Goal: Transaction & Acquisition: Book appointment/travel/reservation

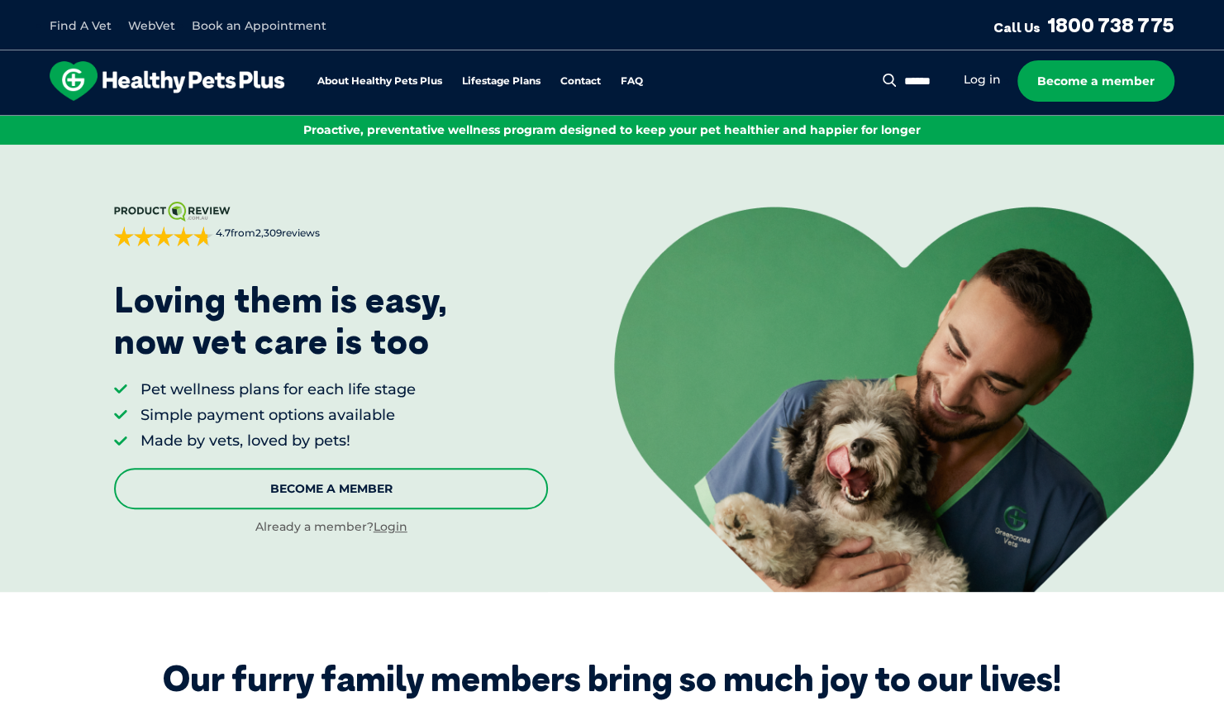
click at [378, 483] on link "Become A Member" at bounding box center [331, 488] width 435 height 41
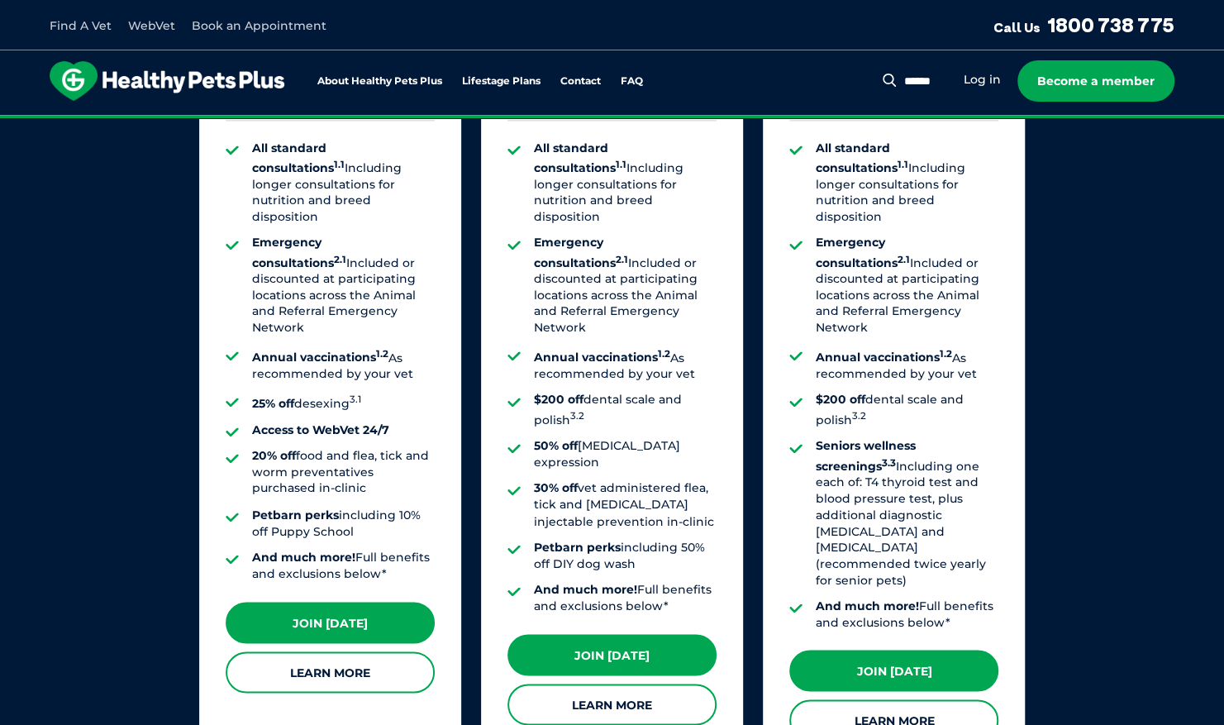
scroll to position [1323, 0]
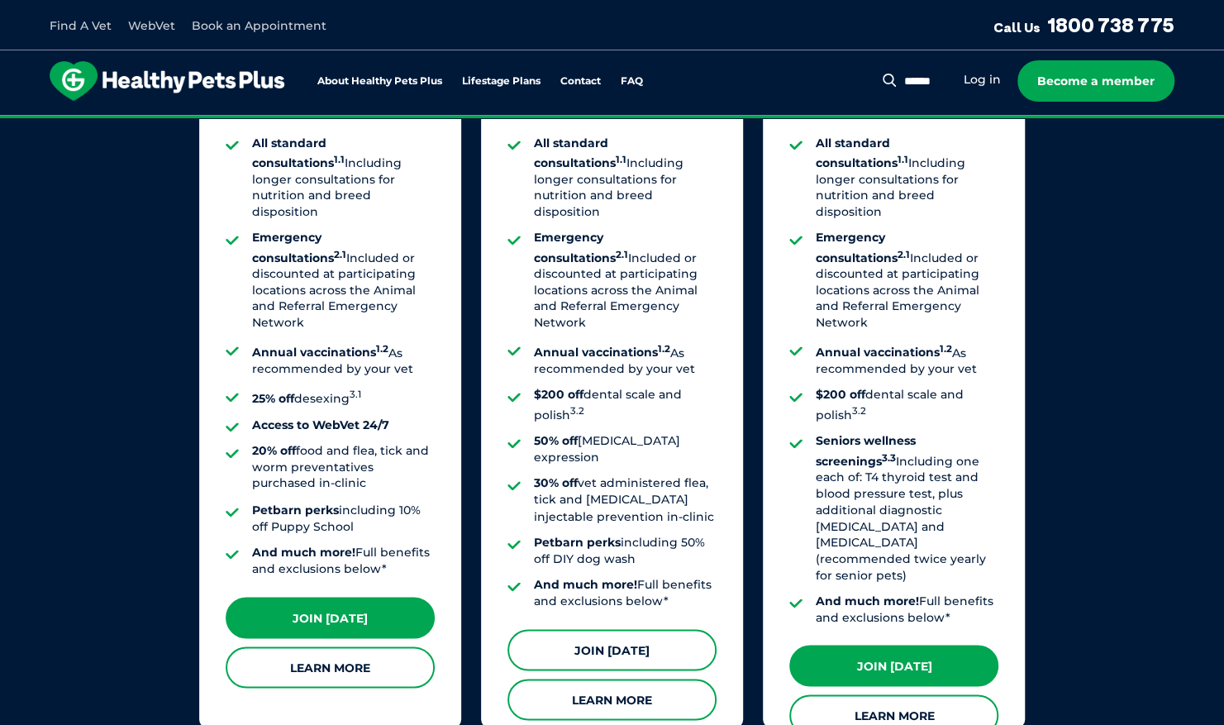
click at [594, 629] on link "Join Today" at bounding box center [611, 649] width 209 height 41
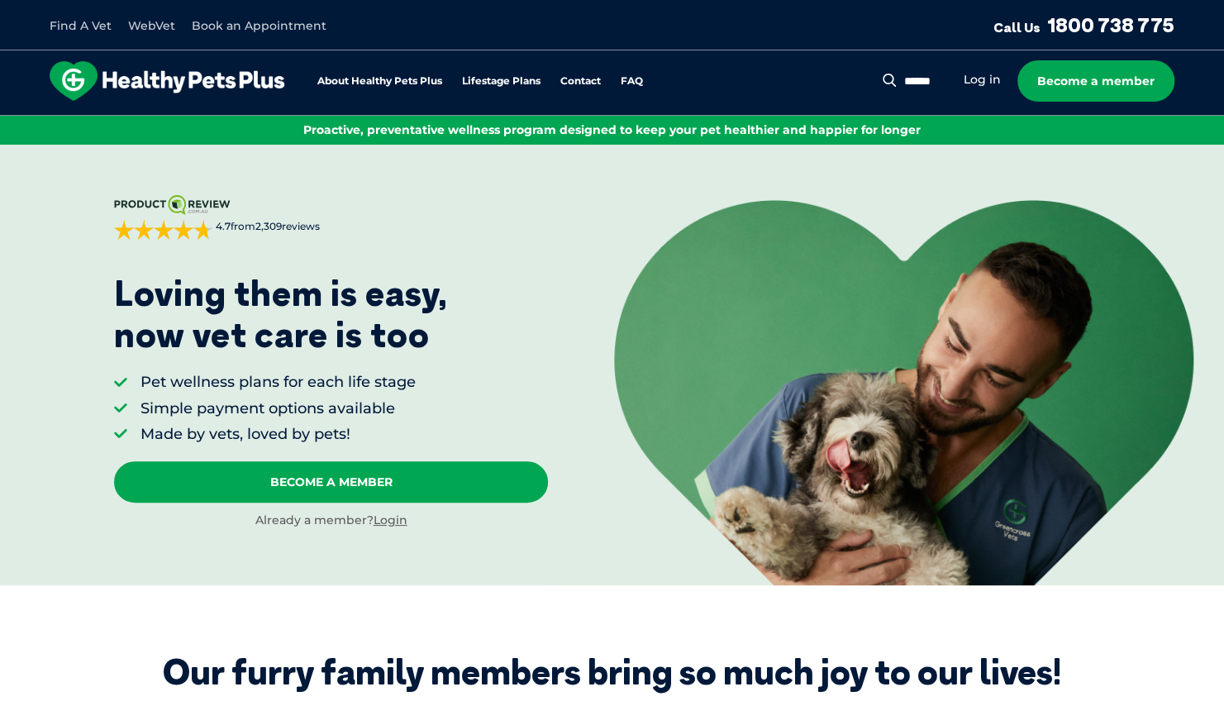
scroll to position [0, 0]
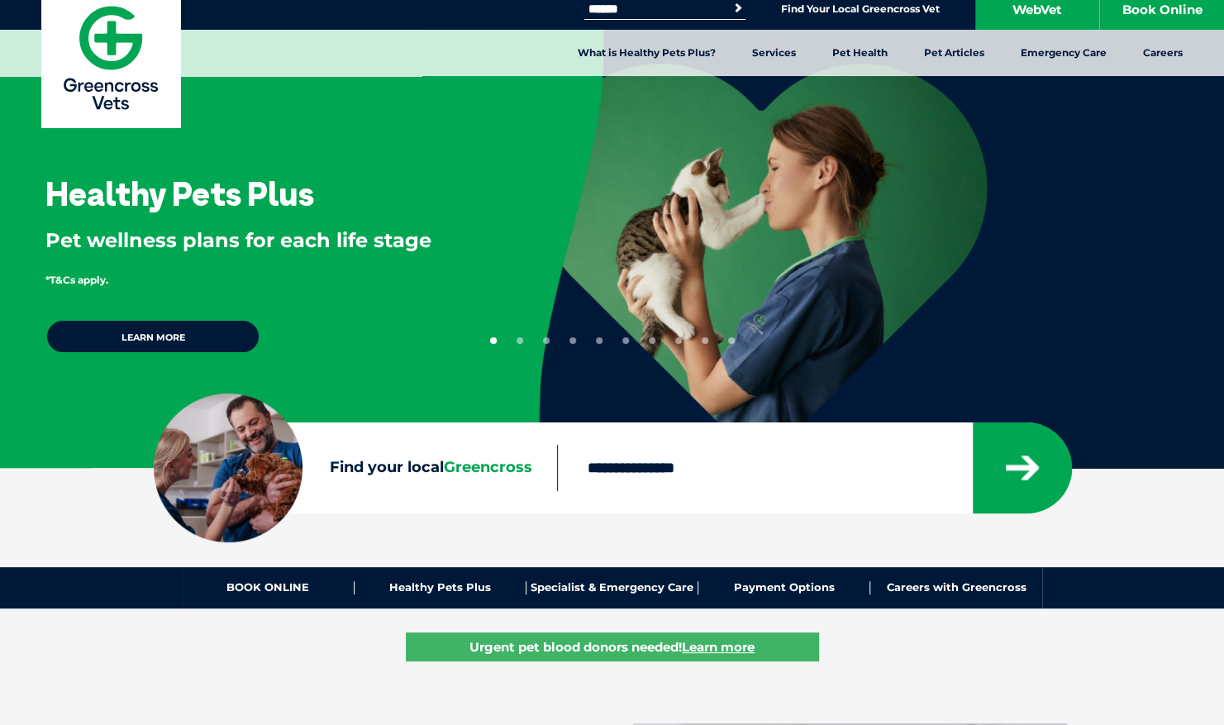
scroll to position [19, 0]
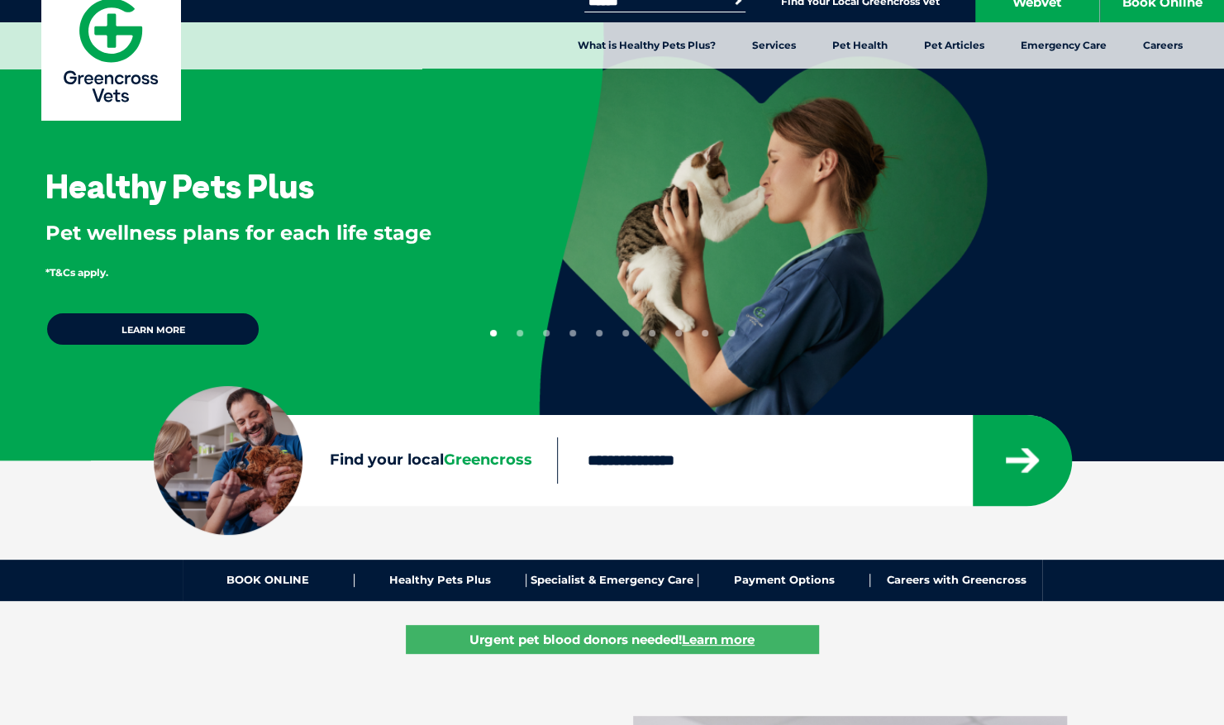
click at [632, 471] on input "Find your local Greencross" at bounding box center [764, 460] width 415 height 46
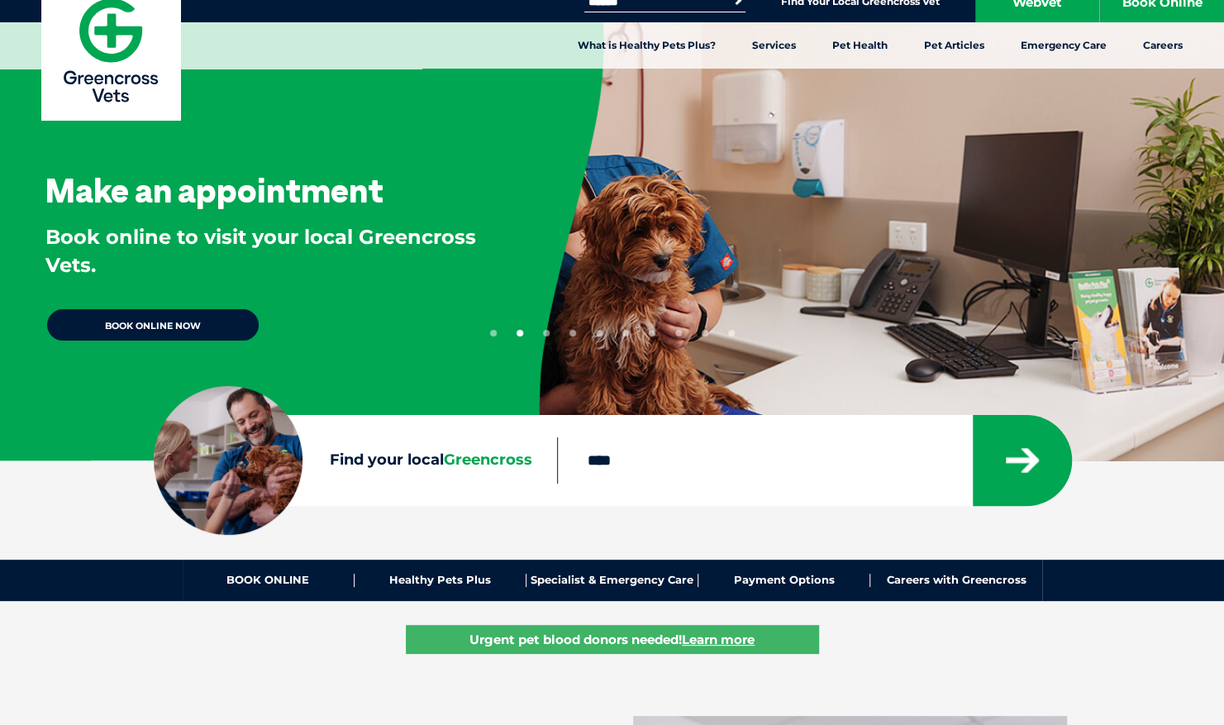
type input "****"
click at [973, 415] on button "submit" at bounding box center [1022, 460] width 99 height 91
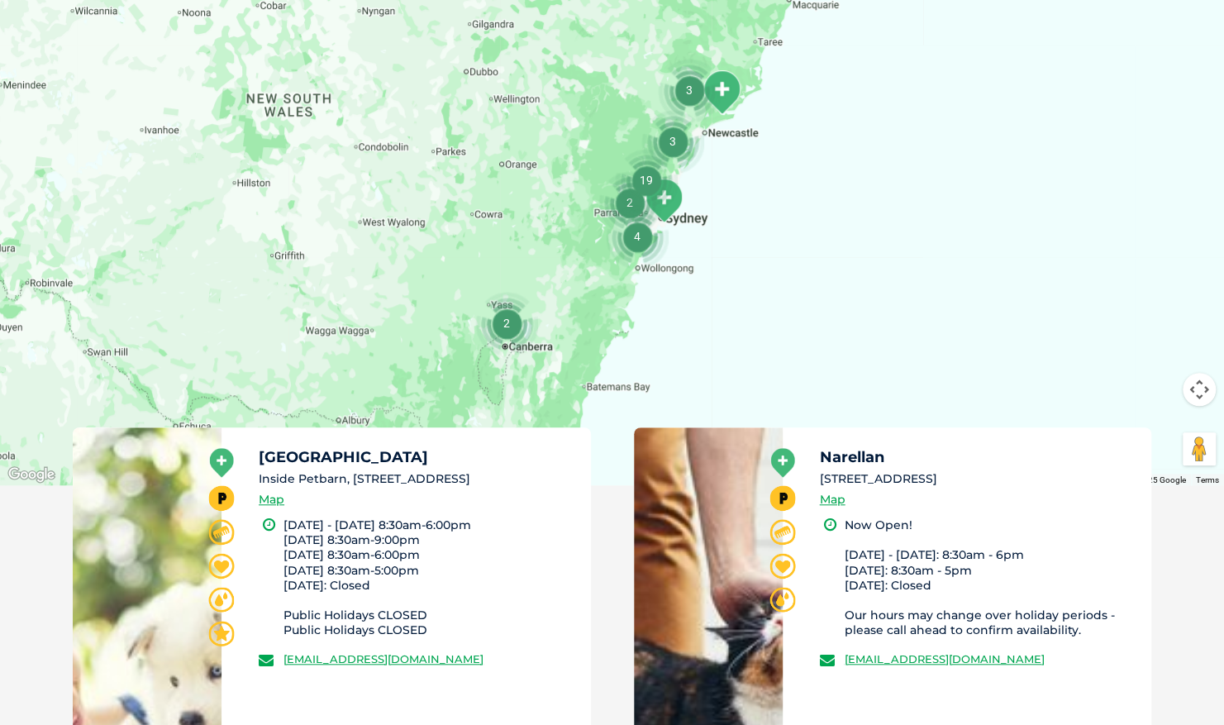
scroll to position [556, 0]
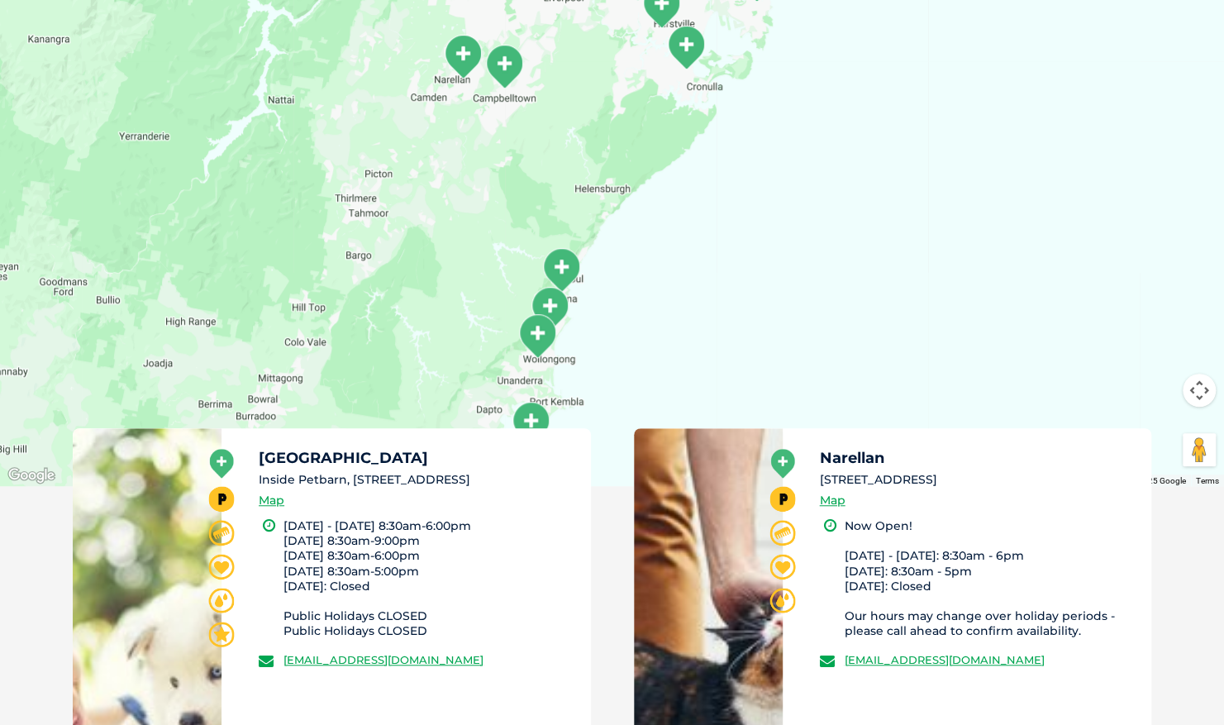
drag, startPoint x: 549, startPoint y: 208, endPoint x: 592, endPoint y: 129, distance: 89.8
click at [592, 129] on div at bounding box center [612, 167] width 1224 height 638
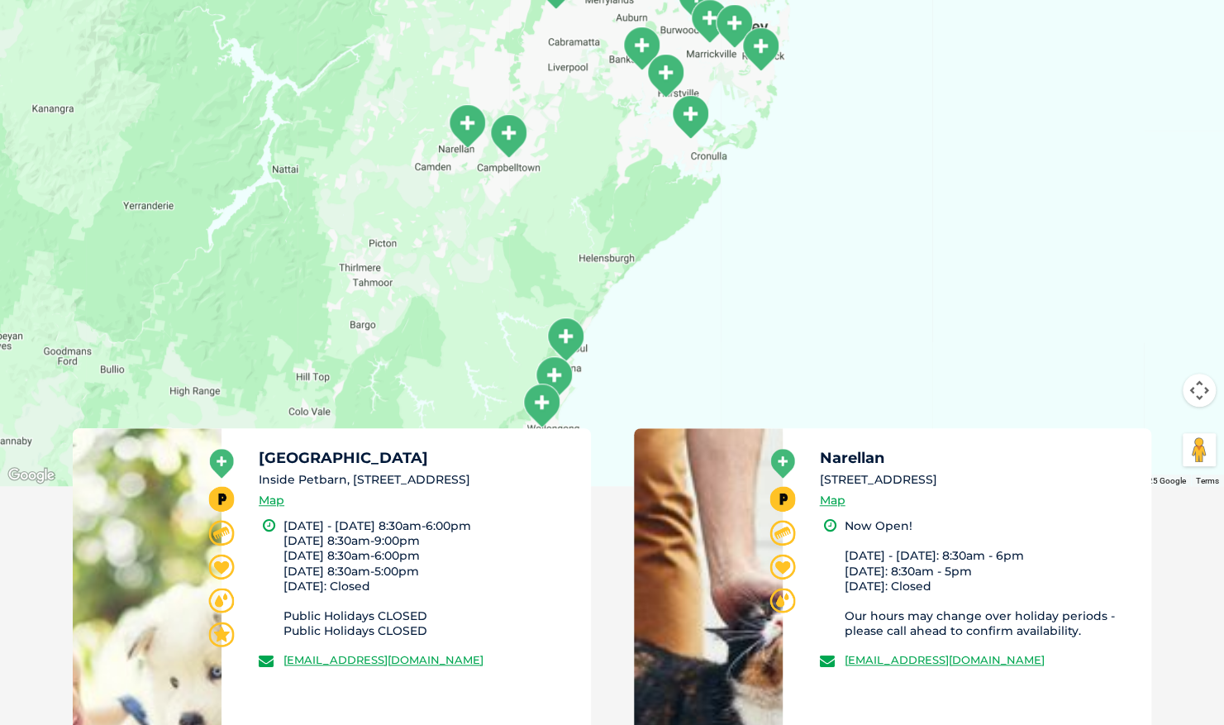
drag, startPoint x: 474, startPoint y: 269, endPoint x: 481, endPoint y: 362, distance: 92.8
click at [481, 362] on div at bounding box center [612, 167] width 1224 height 638
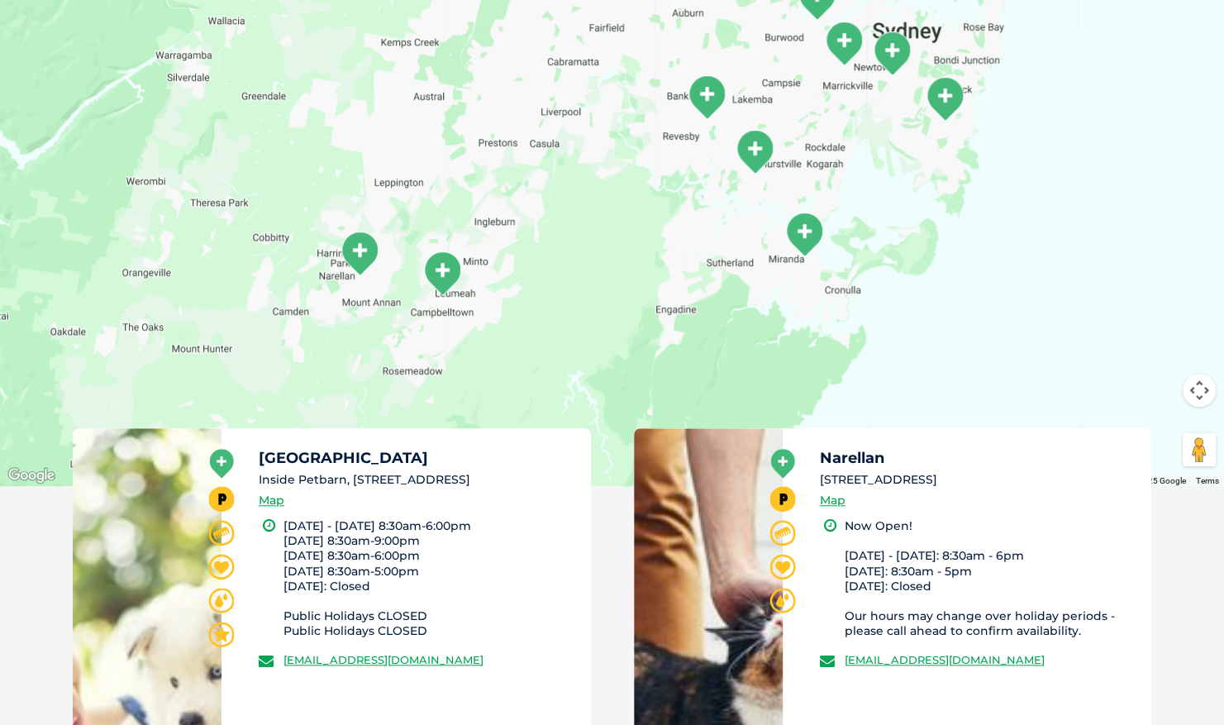
drag, startPoint x: 584, startPoint y: 159, endPoint x: 516, endPoint y: 357, distance: 209.1
click at [516, 357] on div at bounding box center [612, 167] width 1224 height 638
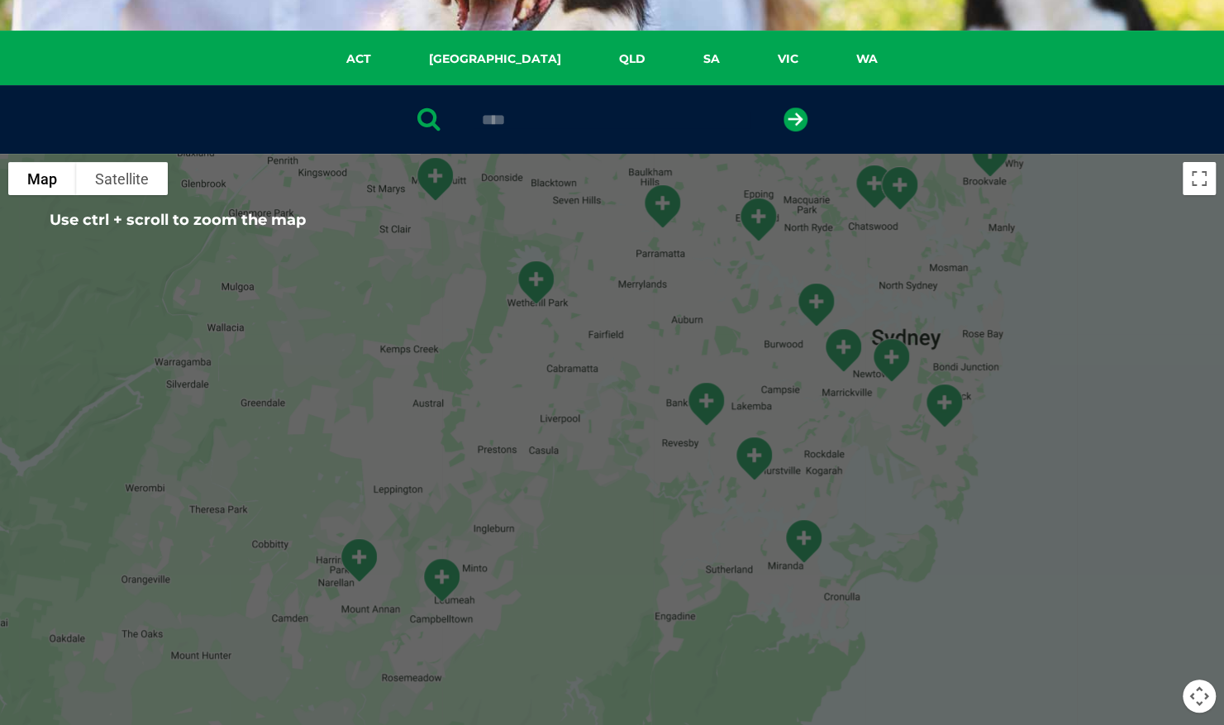
scroll to position [283, 0]
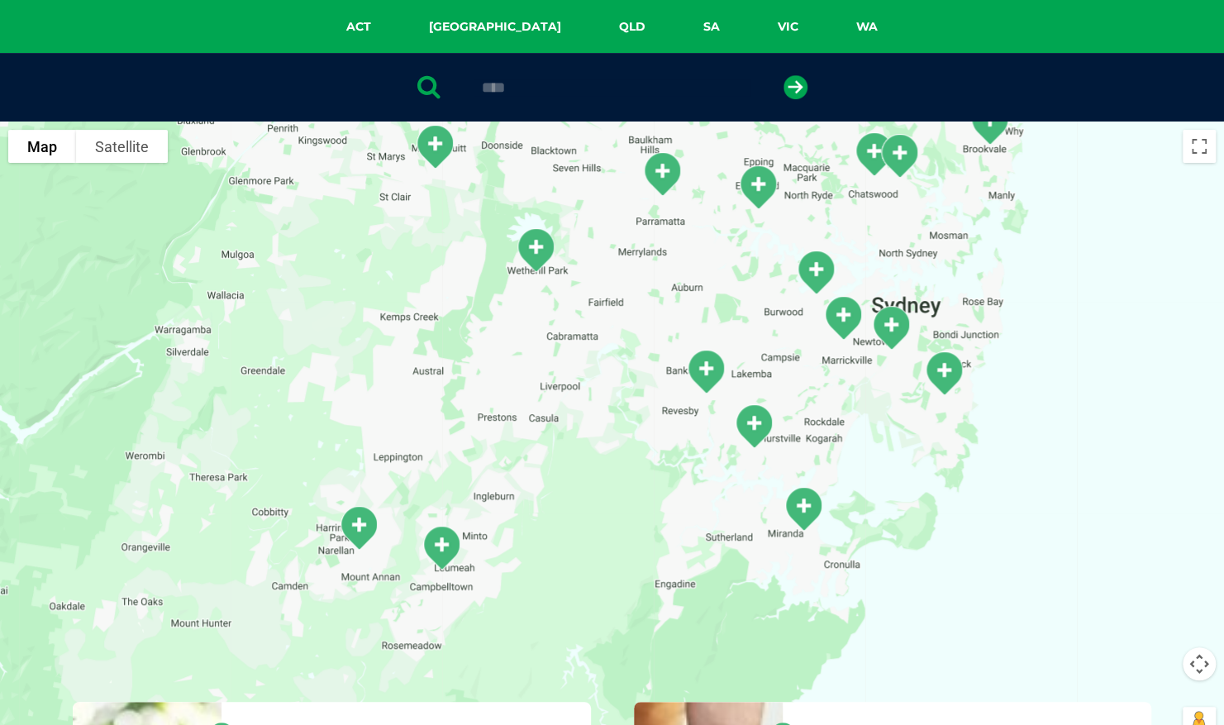
click at [357, 521] on img "Narellan" at bounding box center [358, 527] width 55 height 59
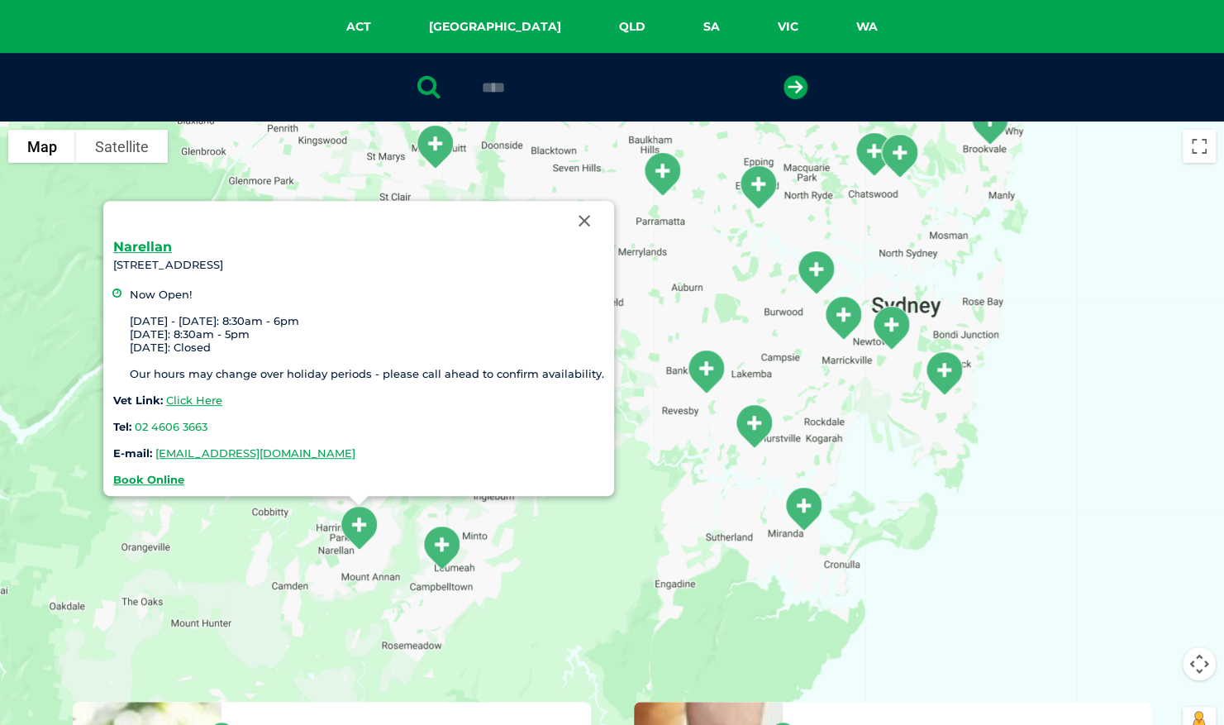
click at [454, 549] on img "Campbelltown" at bounding box center [441, 547] width 55 height 59
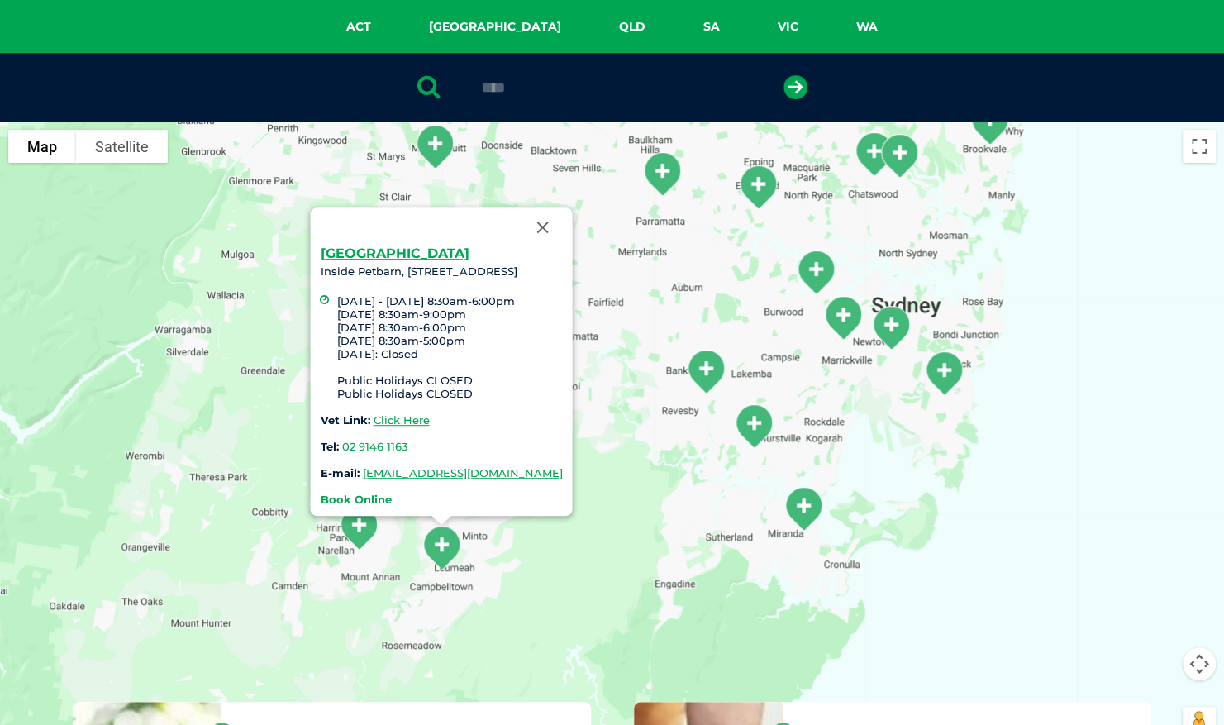
click at [320, 492] on strong "Book Online" at bounding box center [355, 498] width 71 height 13
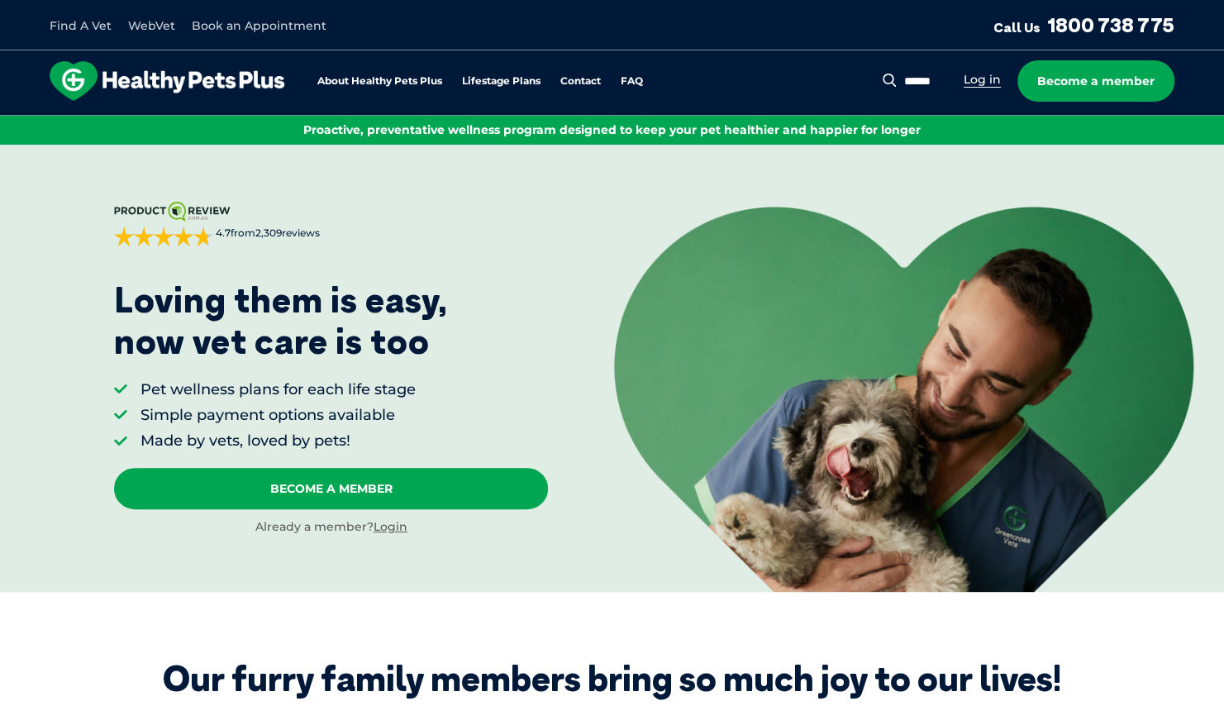
click at [988, 83] on link "Log in" at bounding box center [981, 80] width 37 height 16
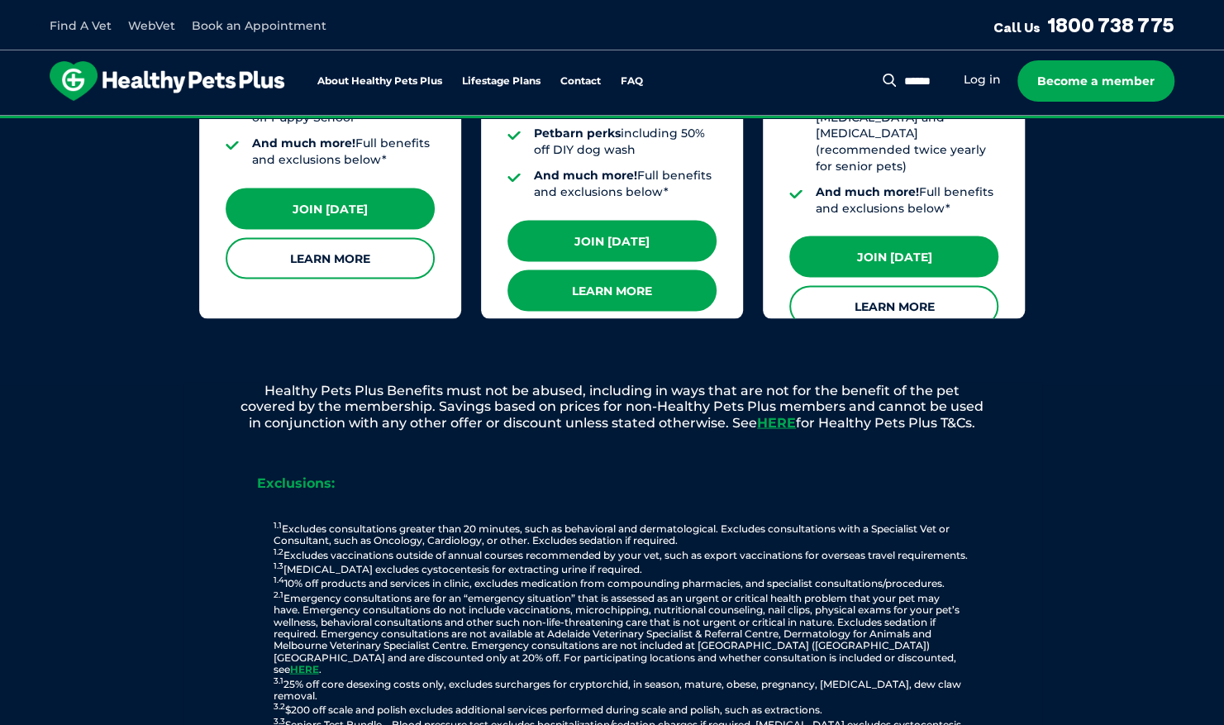
scroll to position [1733, 0]
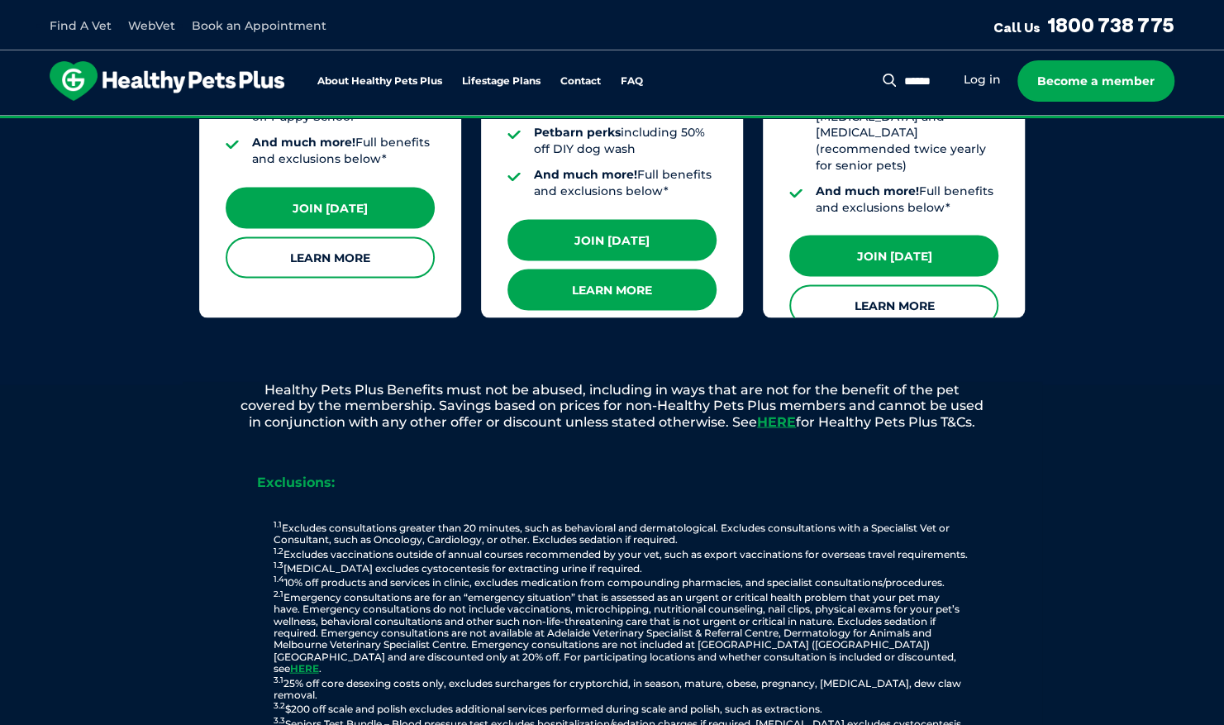
click at [644, 269] on link "Learn More" at bounding box center [611, 289] width 209 height 41
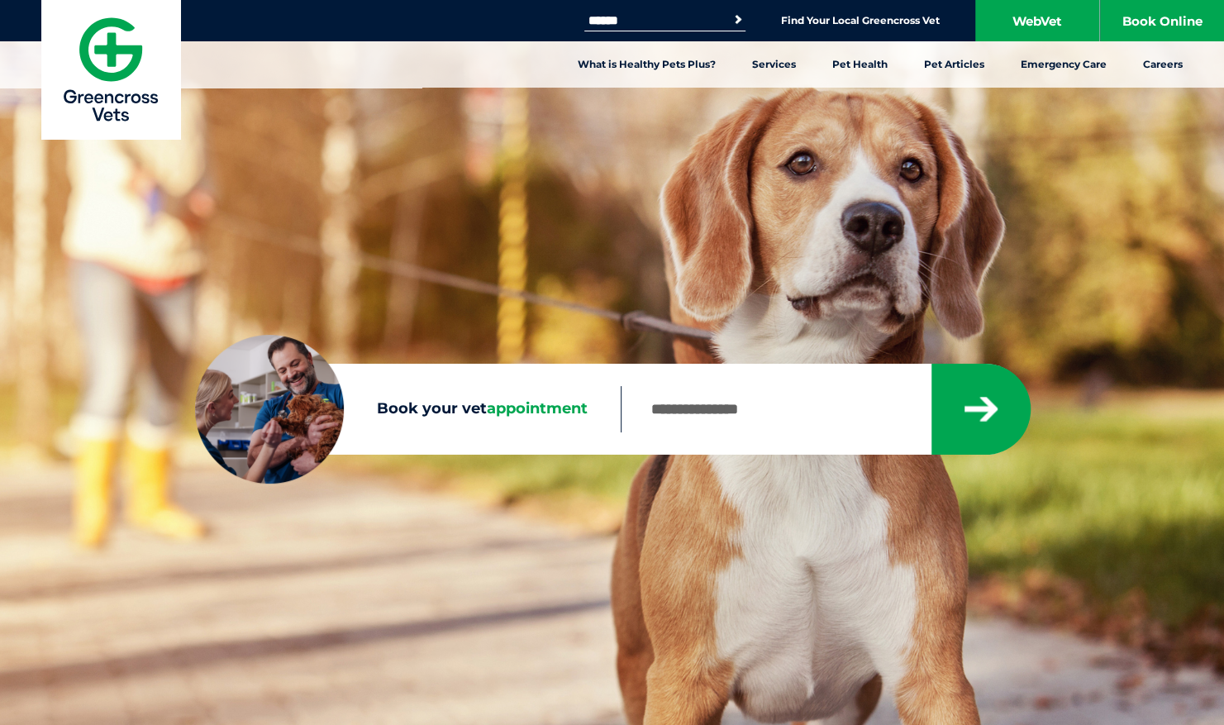
click at [670, 409] on input "Book your vet appointment" at bounding box center [776, 409] width 310 height 46
type input "****"
click at [980, 406] on icon "submit" at bounding box center [982, 408] width 38 height 41
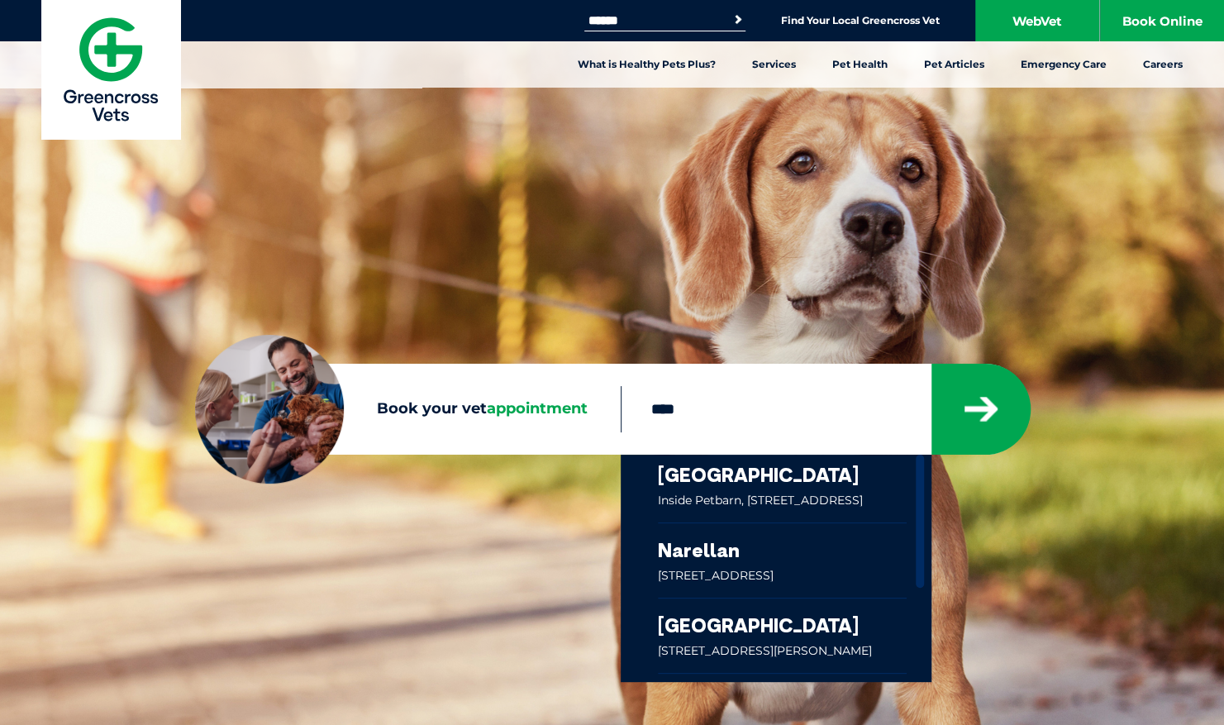
click at [805, 476] on link at bounding box center [783, 488] width 250 height 68
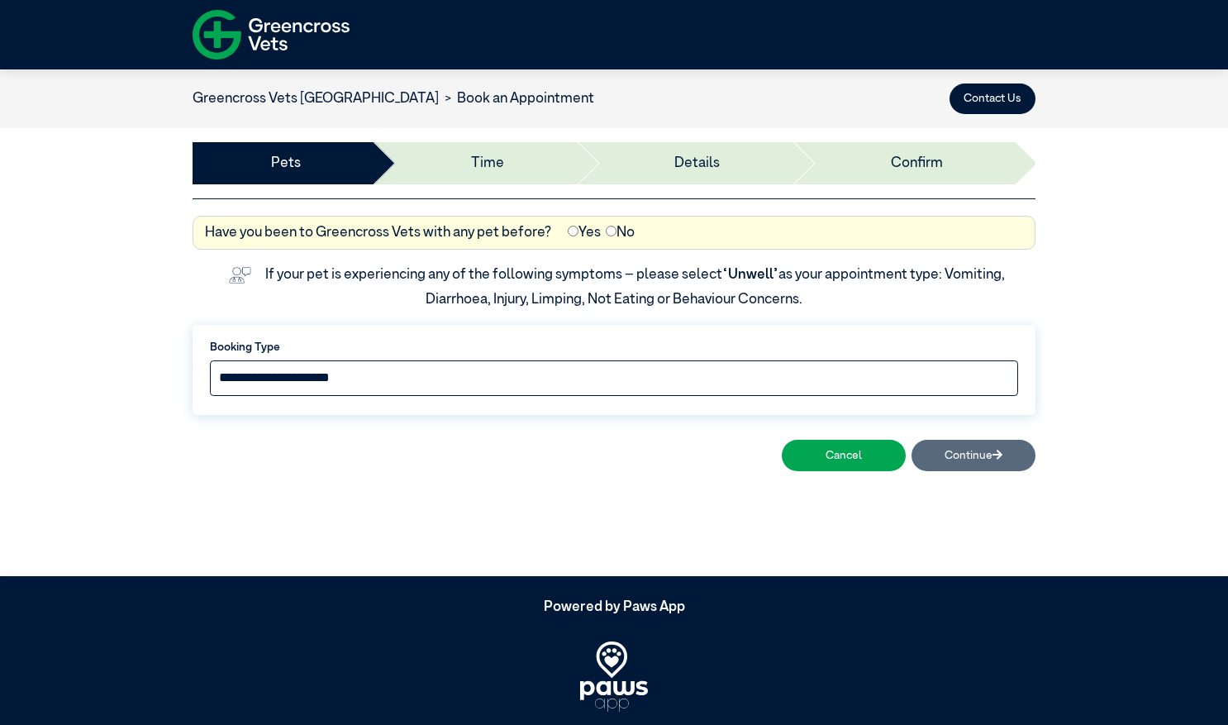
click at [347, 364] on select "**********" at bounding box center [614, 378] width 808 height 36
select select "*****"
click at [210, 360] on select "**********" at bounding box center [614, 378] width 808 height 36
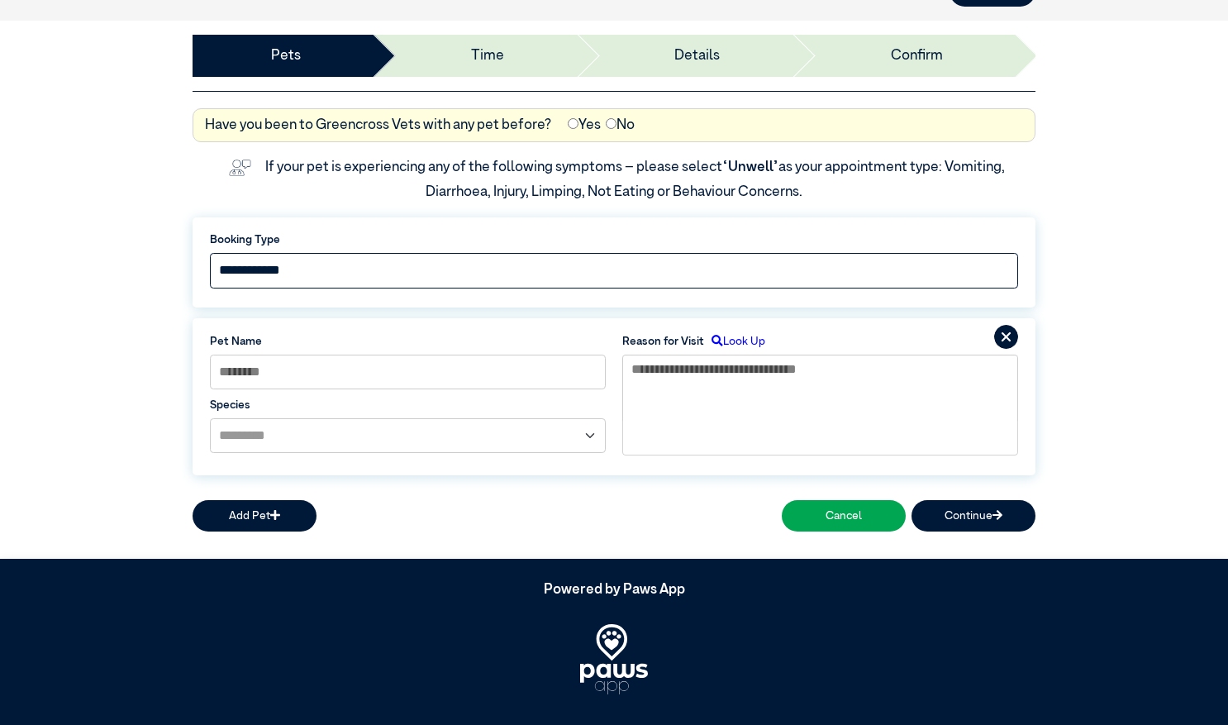
scroll to position [129, 0]
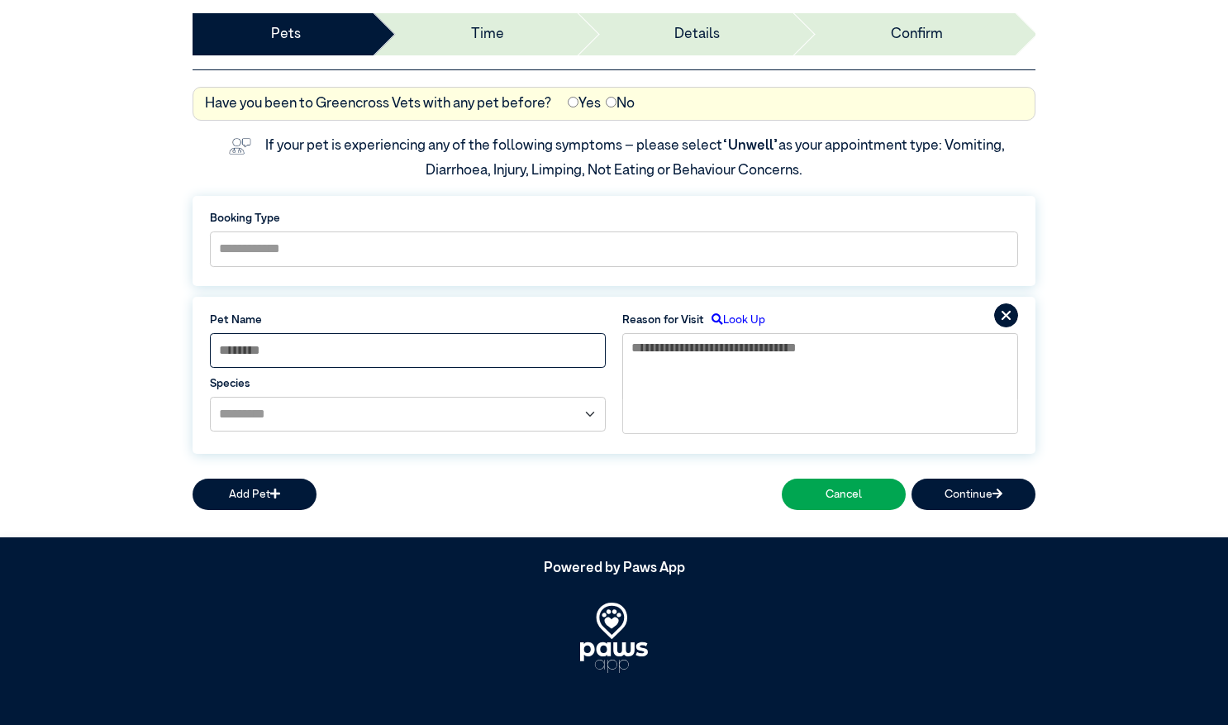
click at [357, 354] on input at bounding box center [408, 351] width 396 height 36
type input "****"
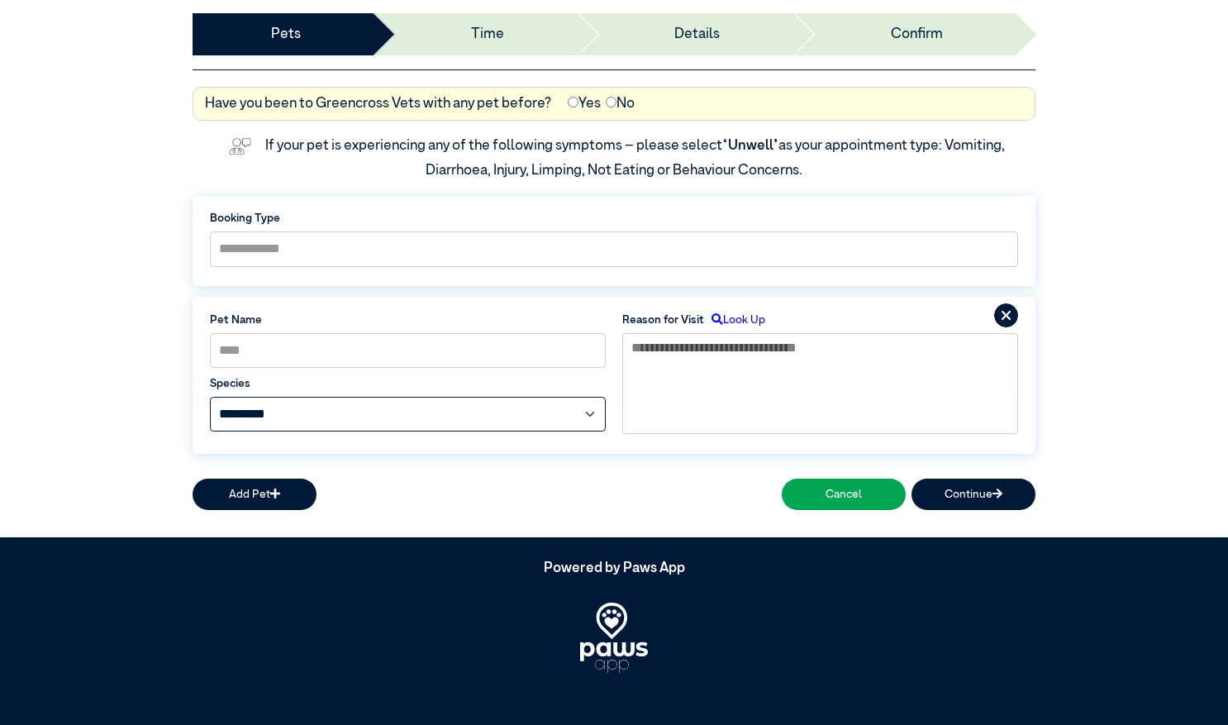
click at [278, 413] on select "**********" at bounding box center [408, 415] width 396 height 36
select select "*****"
click at [210, 397] on select "**********" at bounding box center [408, 415] width 396 height 36
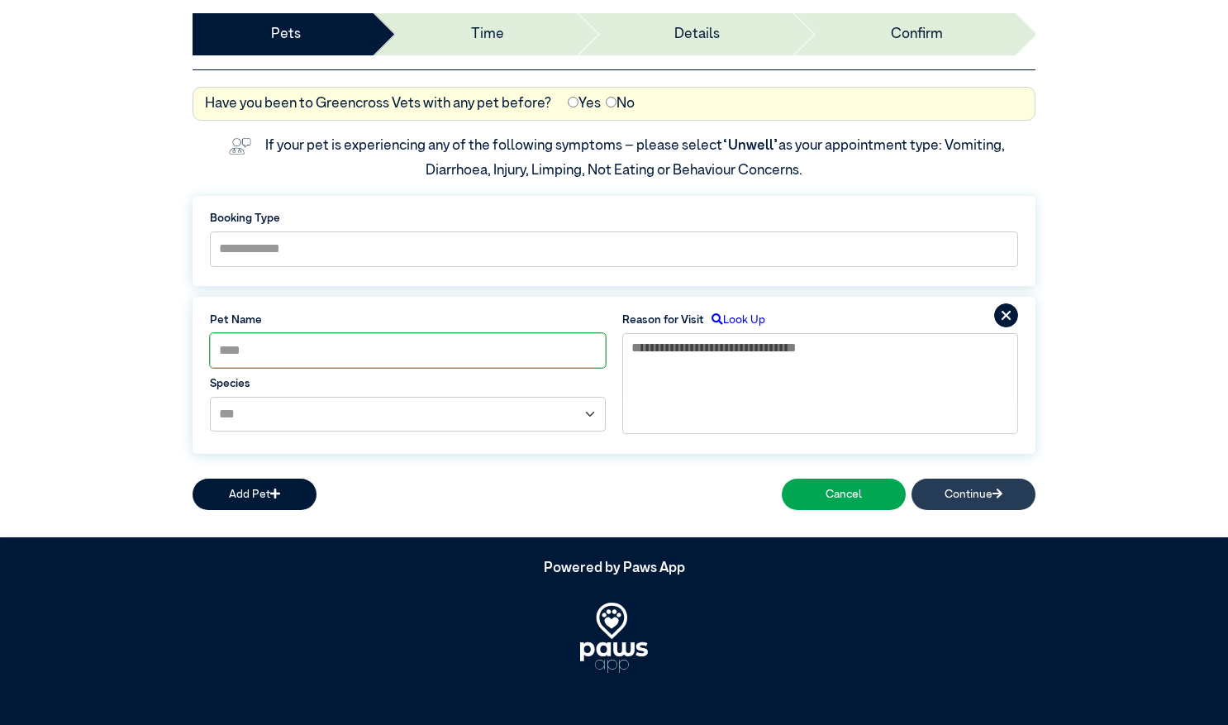
click at [968, 489] on button "Continue" at bounding box center [973, 493] width 124 height 31
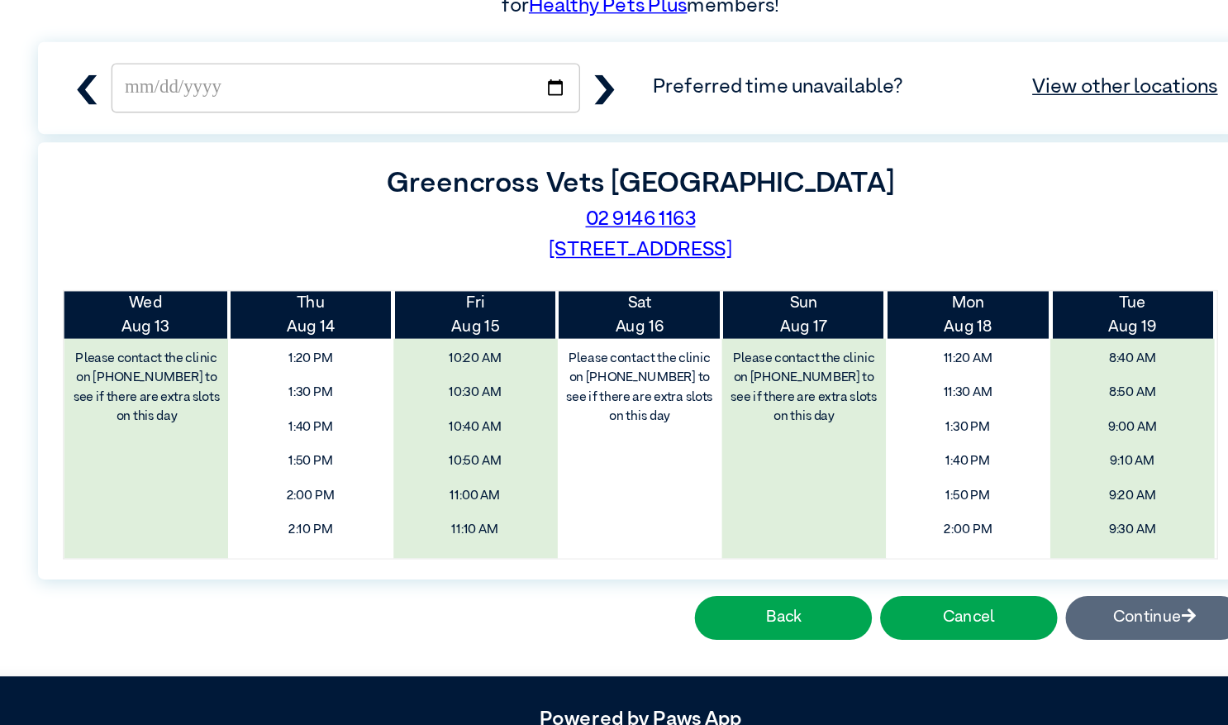
scroll to position [274, 0]
click at [611, 431] on label "Please contact the clinic on 02 9146 1163 to see if there are extra slots on th…" at bounding box center [613, 409] width 112 height 61
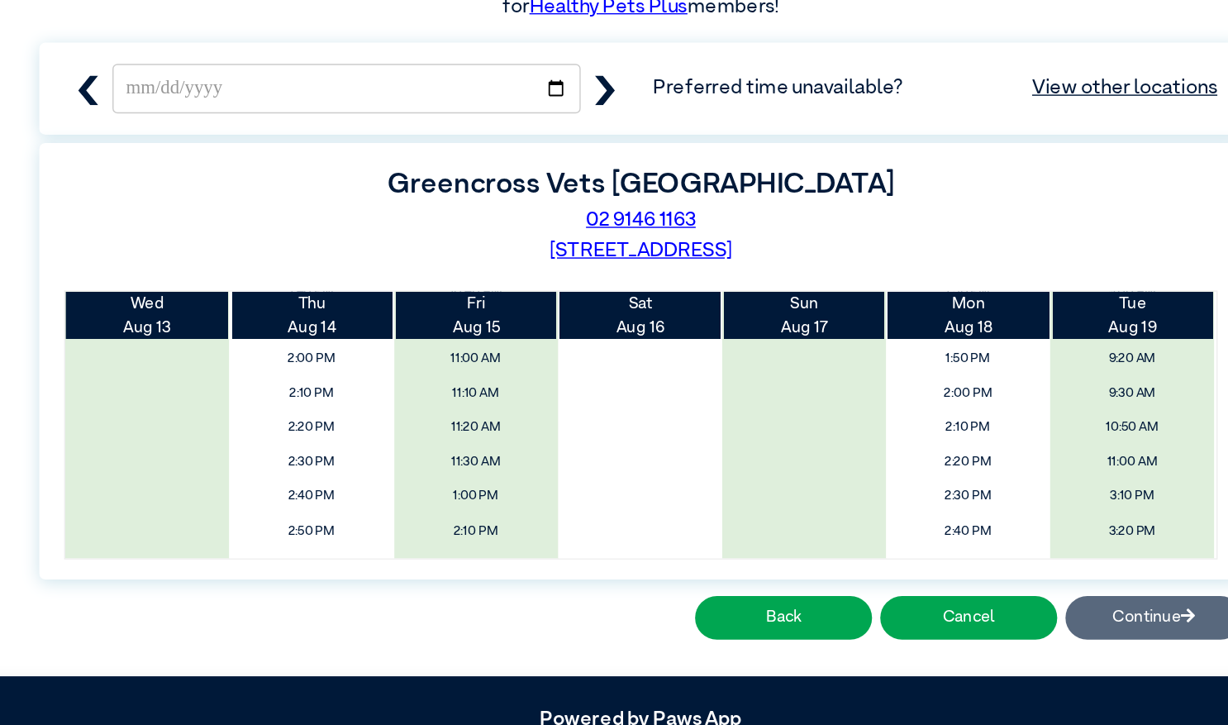
scroll to position [0, 0]
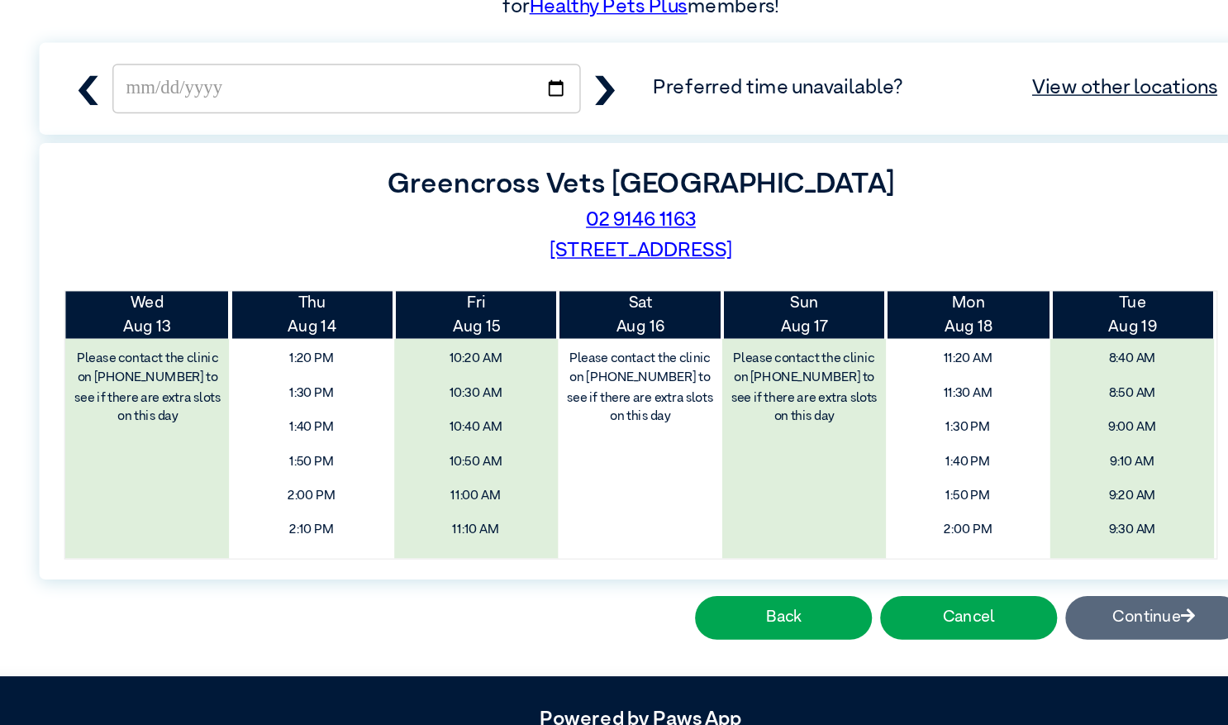
click at [591, 204] on icon "button" at bounding box center [589, 201] width 14 height 21
type input "**********"
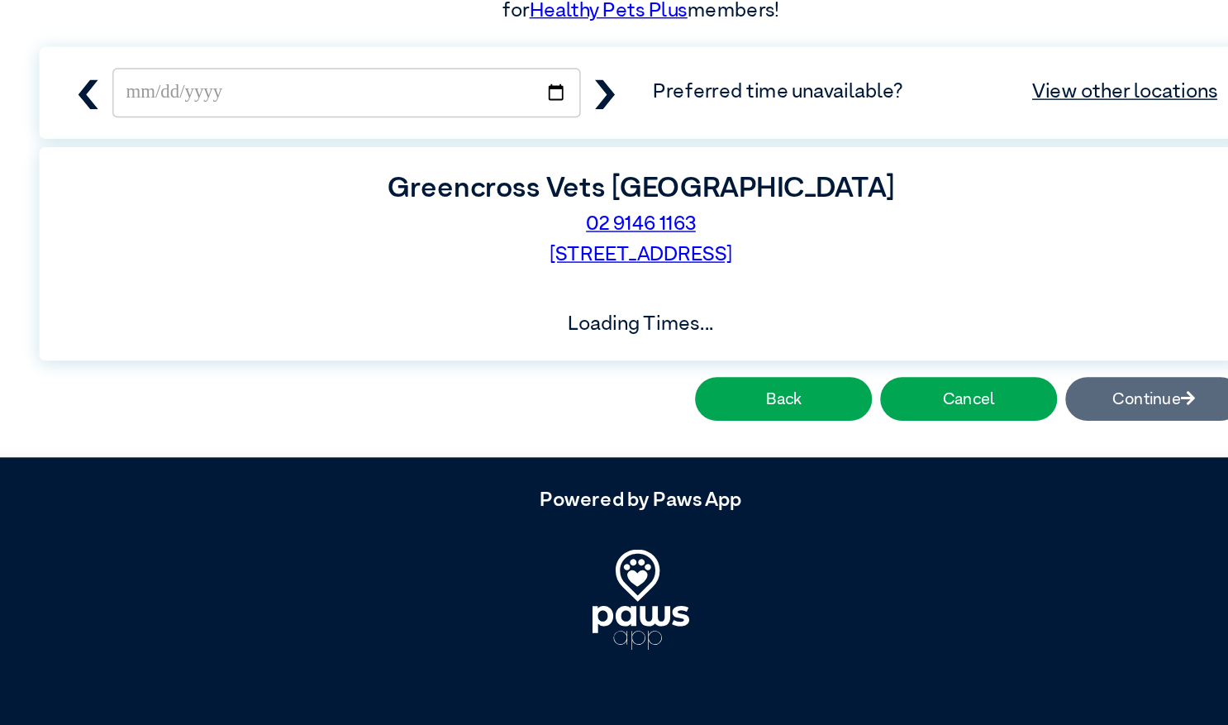
scroll to position [195, 0]
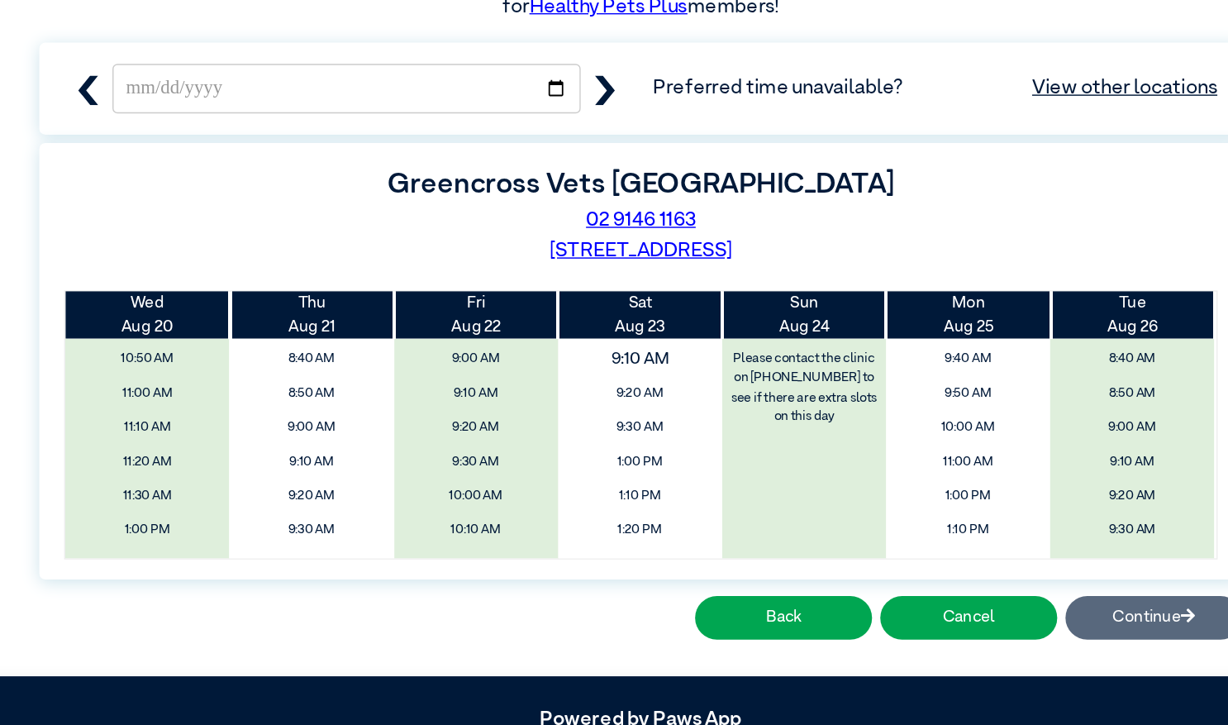
click at [600, 468] on span "9:10 AM" at bounding box center [613, 468] width 136 height 26
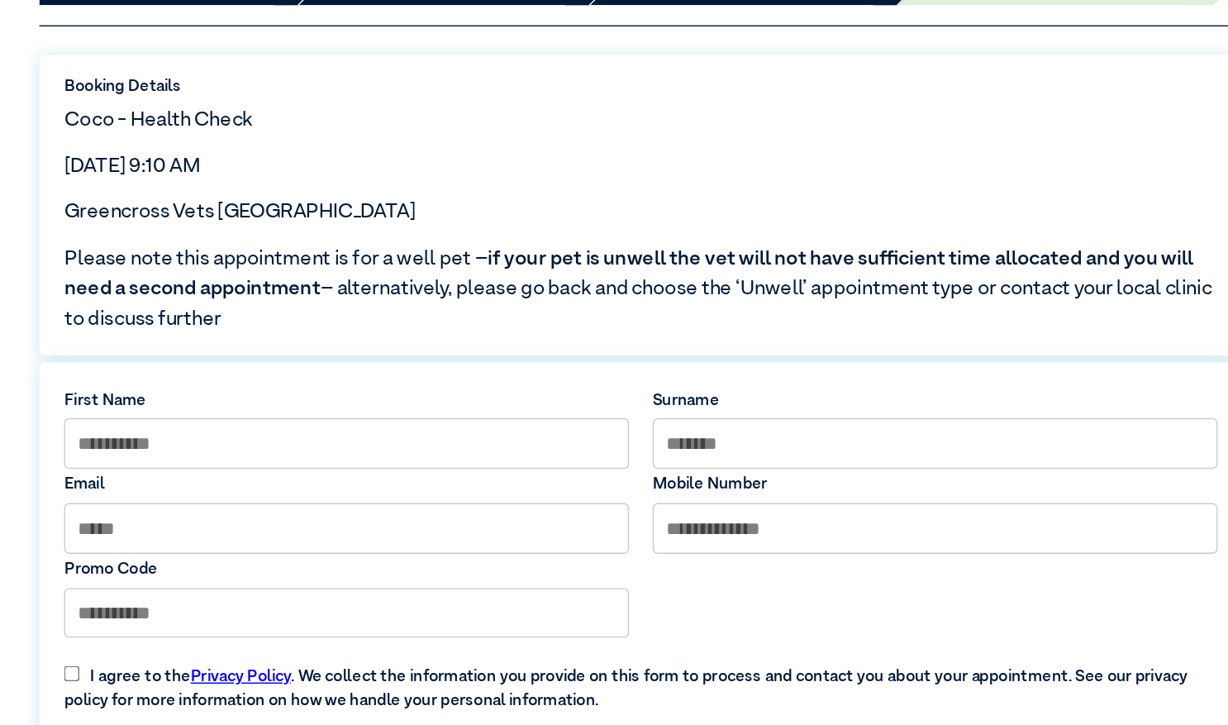
scroll to position [39, 0]
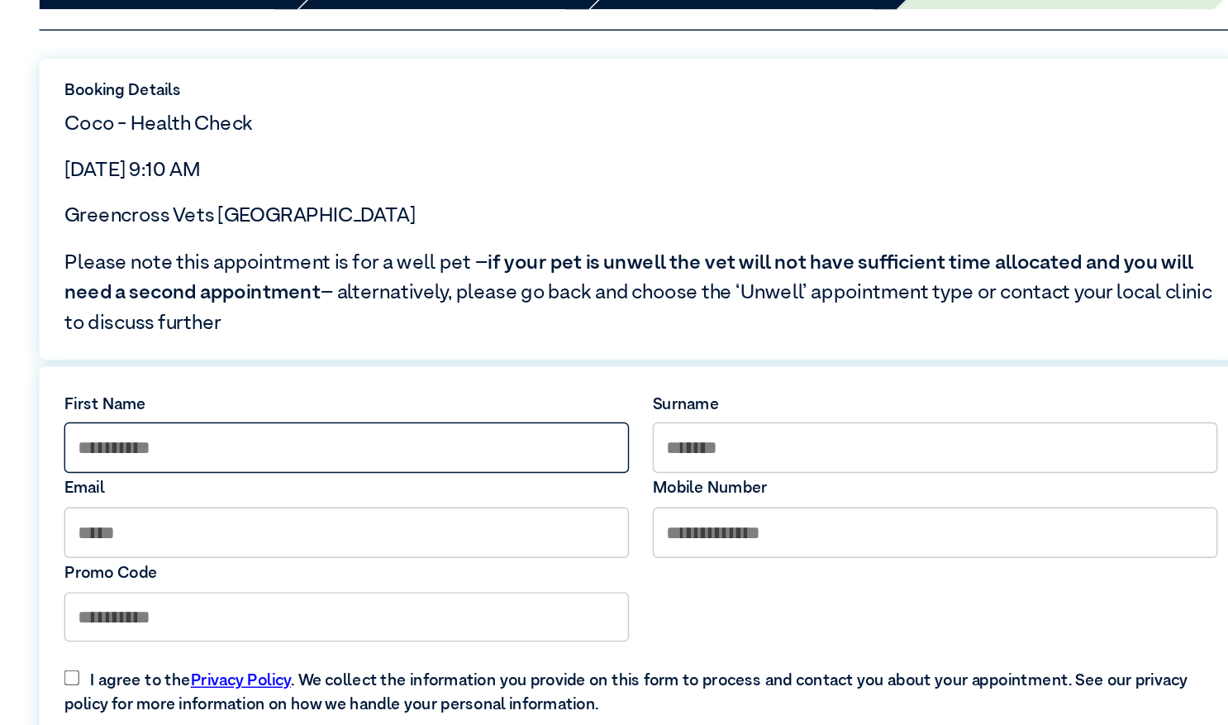
click at [349, 450] on input at bounding box center [408, 453] width 396 height 36
type input "*"
click at [349, 450] on input at bounding box center [408, 453] width 396 height 36
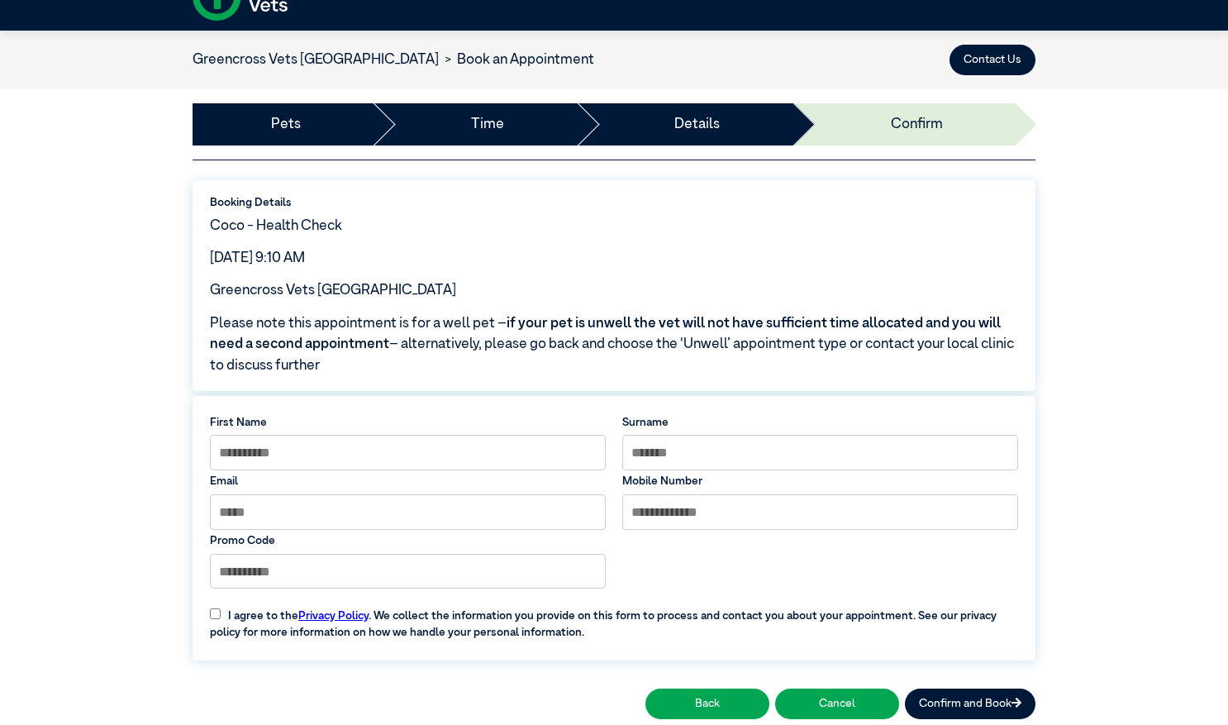
click at [419, 281] on div "Greencross Vets Campbelltown" at bounding box center [614, 290] width 808 height 21
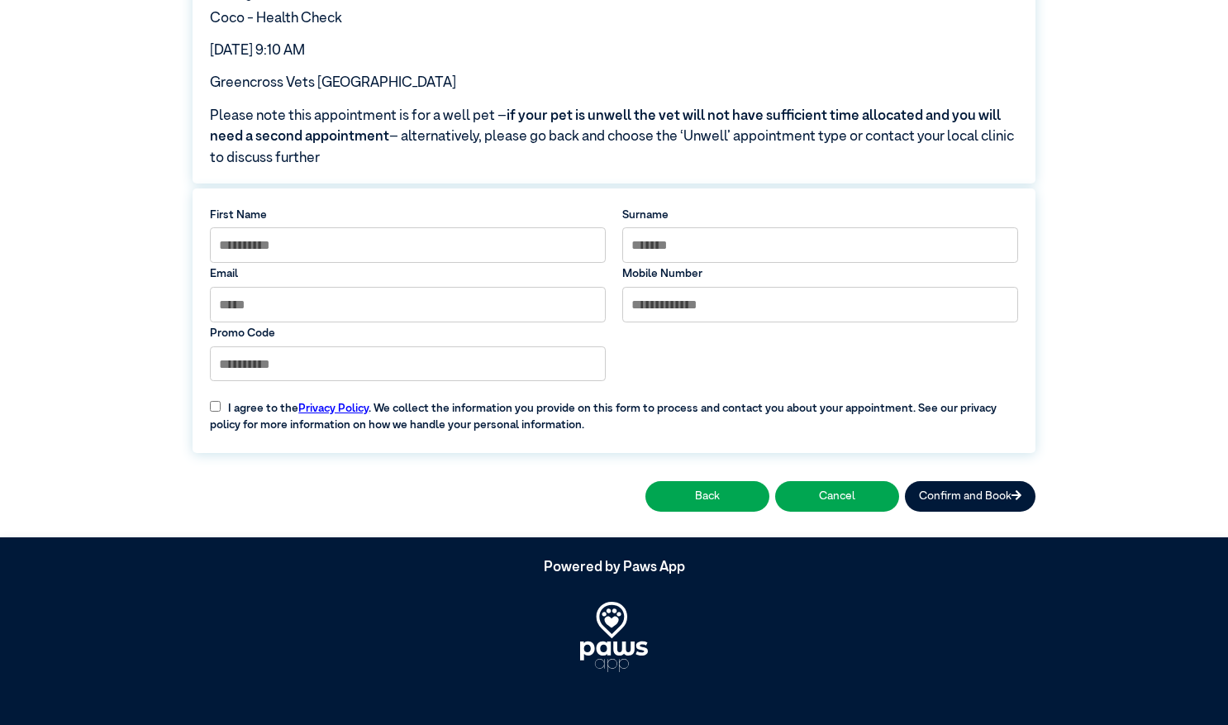
scroll to position [0, 0]
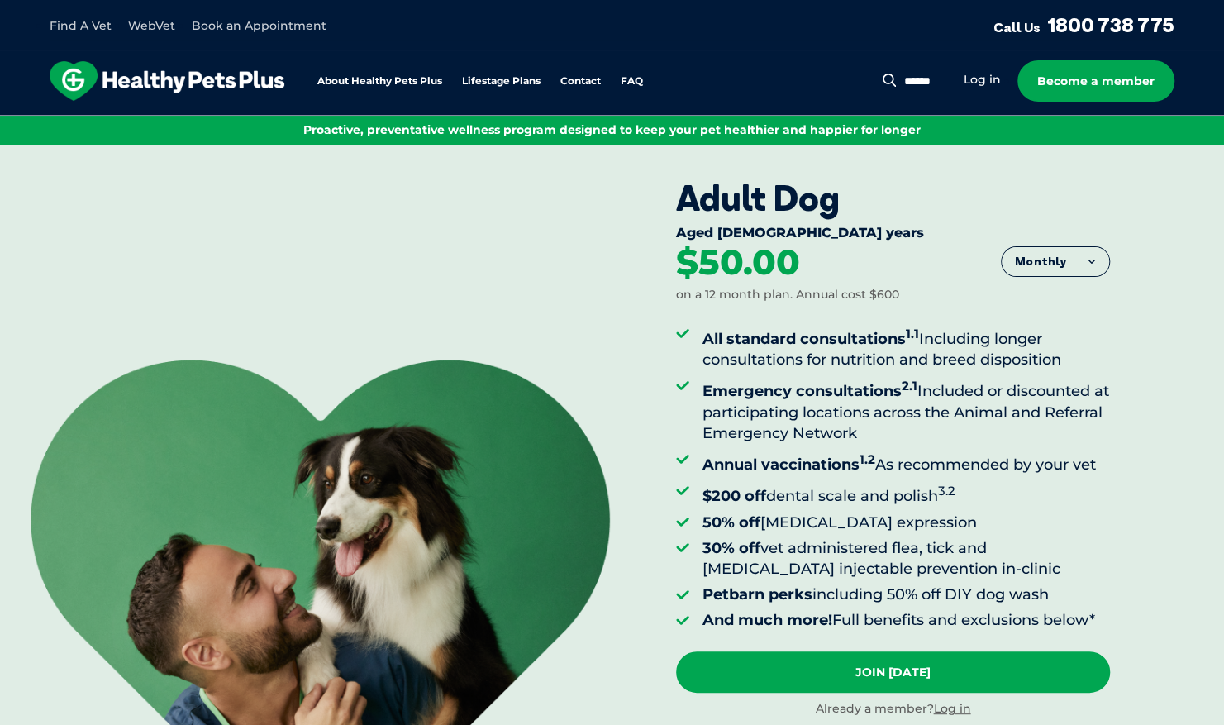
click at [264, 9] on div "Find A Vet WebVet Book an Appointment Call Us [PHONE_NUMBER]" at bounding box center [612, 25] width 1224 height 50
click at [259, 22] on link "Book an Appointment" at bounding box center [259, 25] width 135 height 15
click at [911, 337] on sup "1.1" at bounding box center [912, 334] width 13 height 16
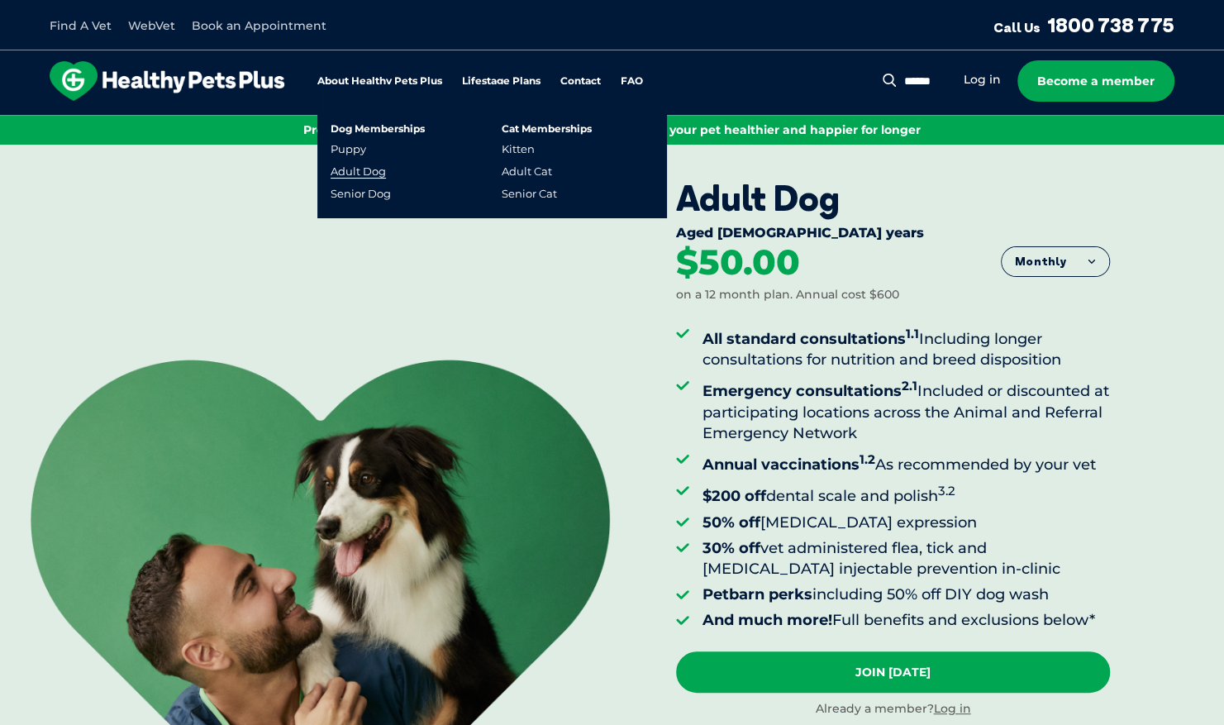
click at [359, 173] on link "Adult Dog" at bounding box center [358, 171] width 55 height 14
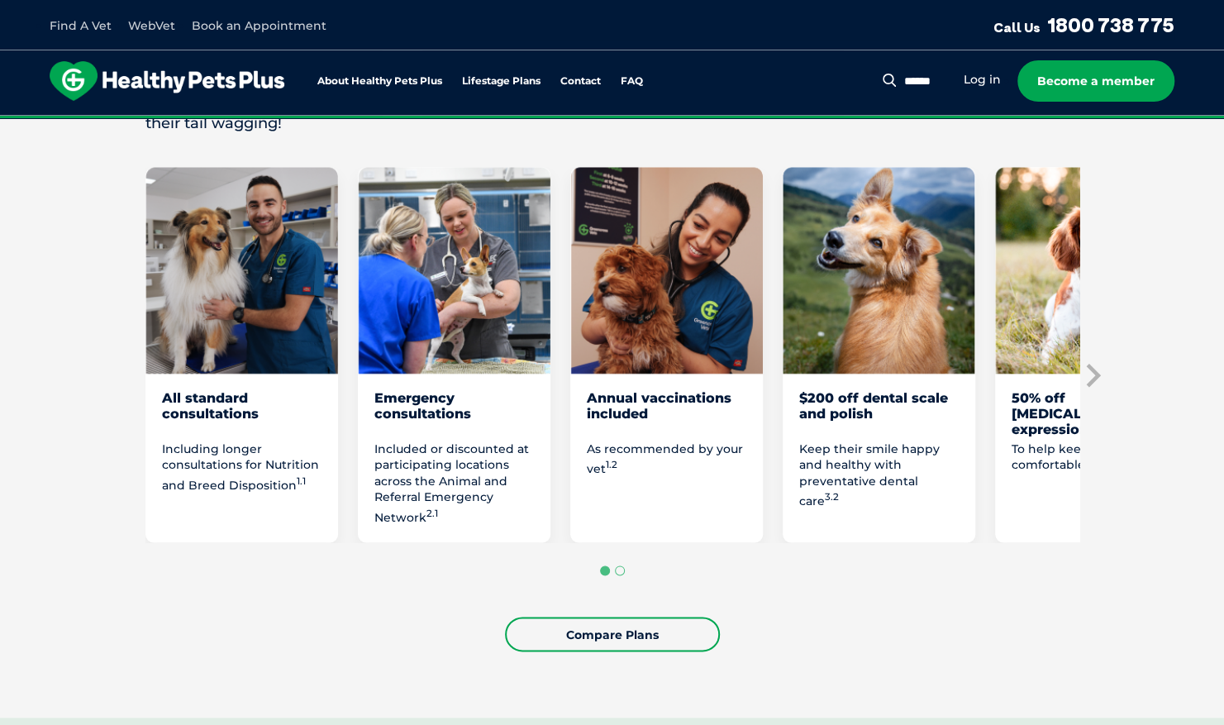
scroll to position [866, 0]
click at [285, 303] on img "1 of 8" at bounding box center [241, 271] width 193 height 207
click at [250, 279] on img "1 of 8" at bounding box center [241, 271] width 193 height 207
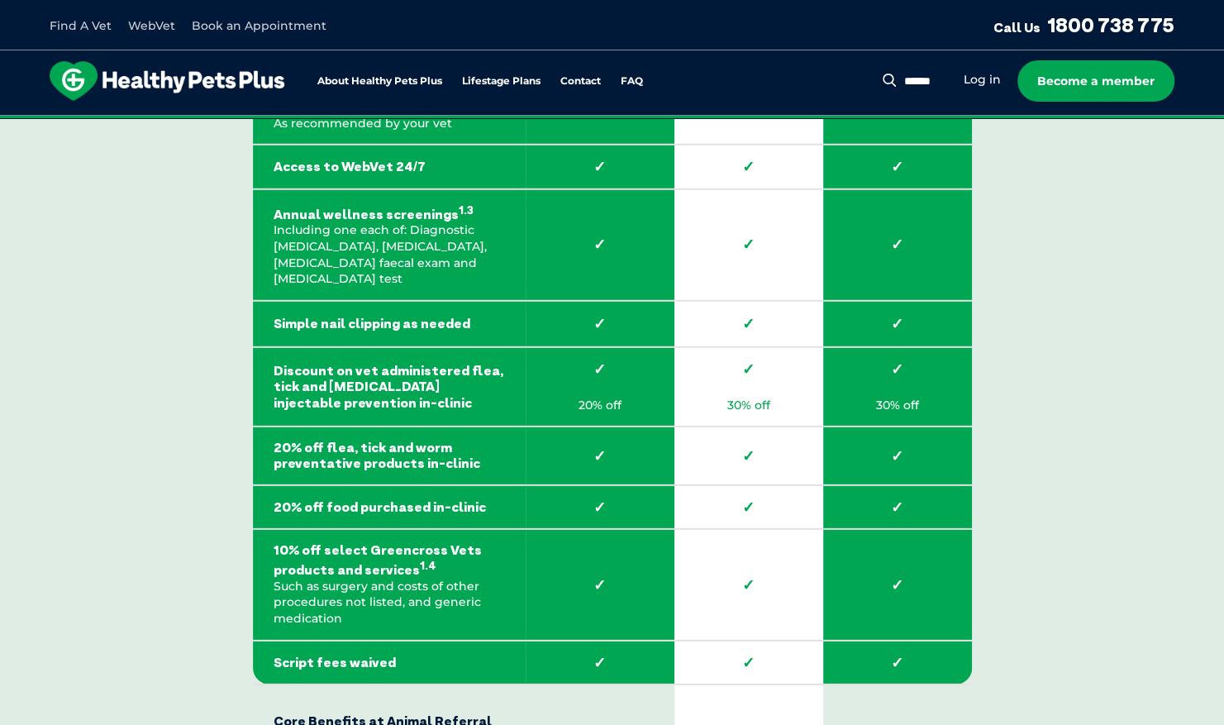
scroll to position [2256, 0]
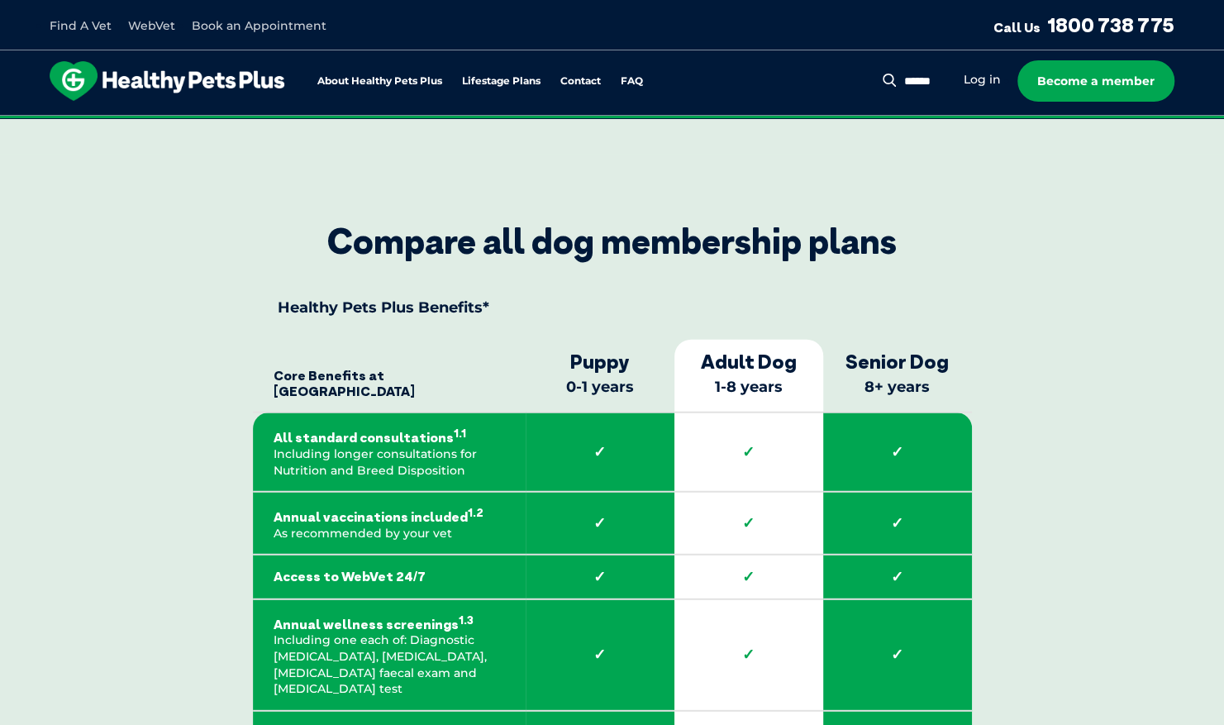
click at [454, 431] on sup "1.1" at bounding box center [460, 432] width 12 height 13
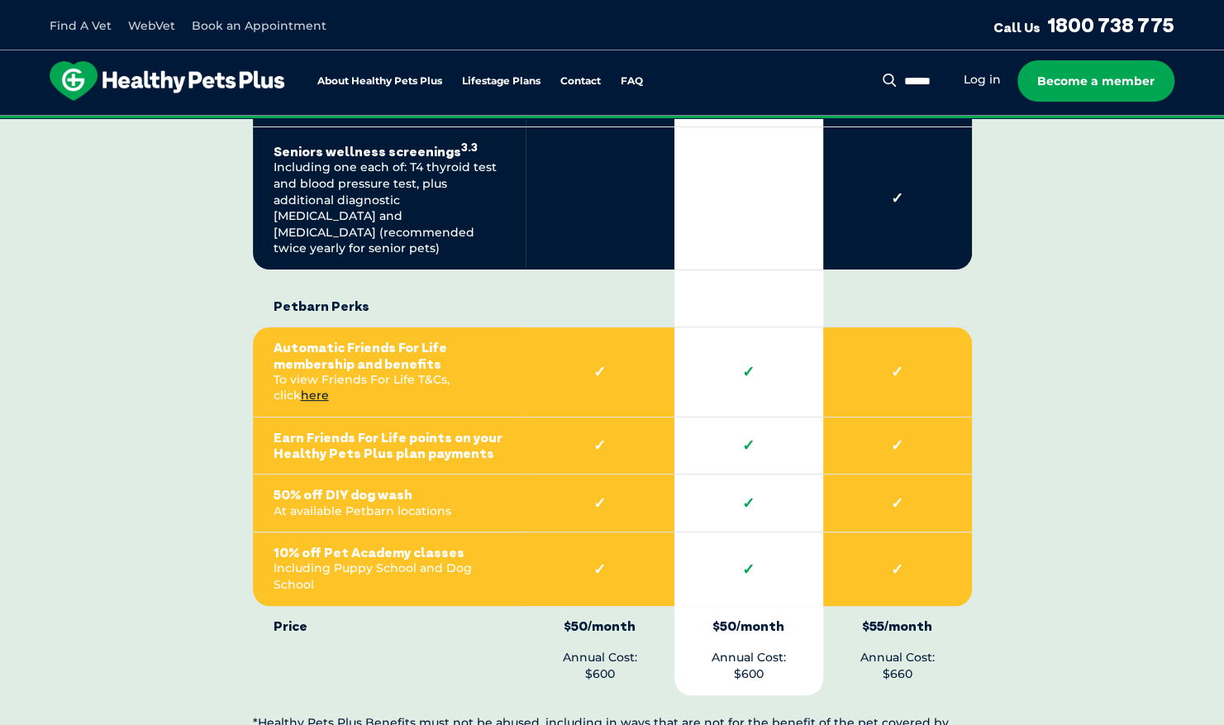
scroll to position [3631, 0]
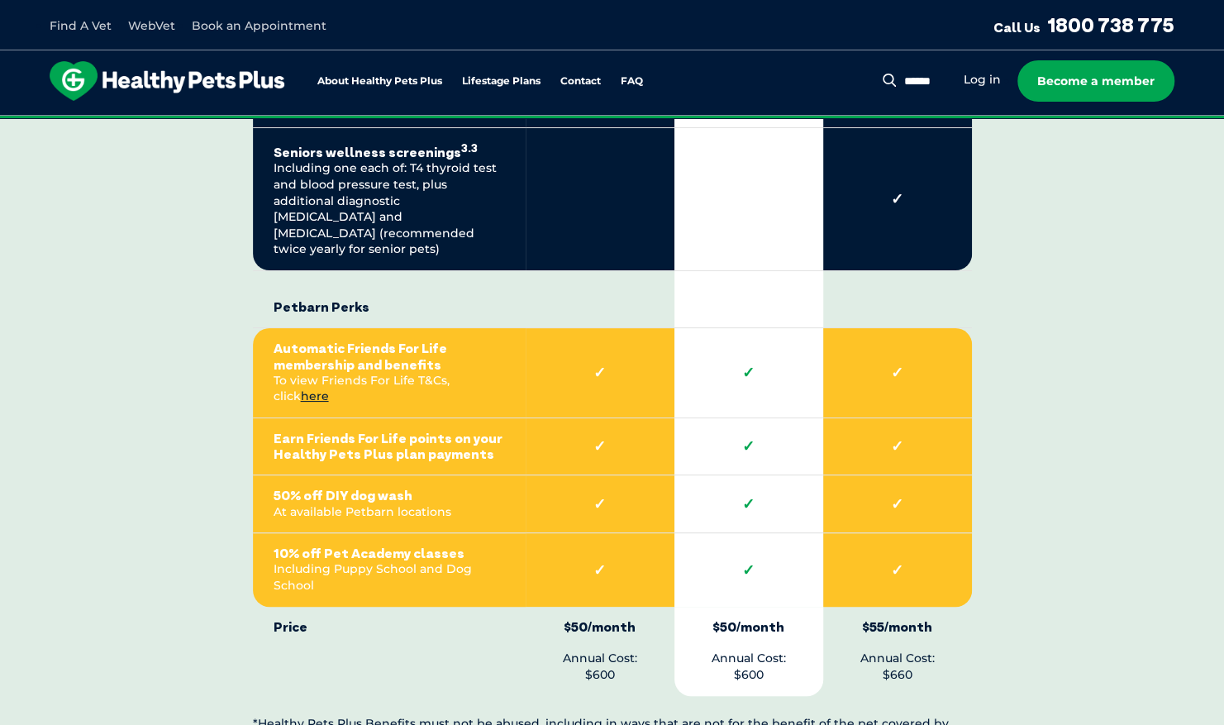
click at [742, 533] on td "✓" at bounding box center [748, 570] width 149 height 74
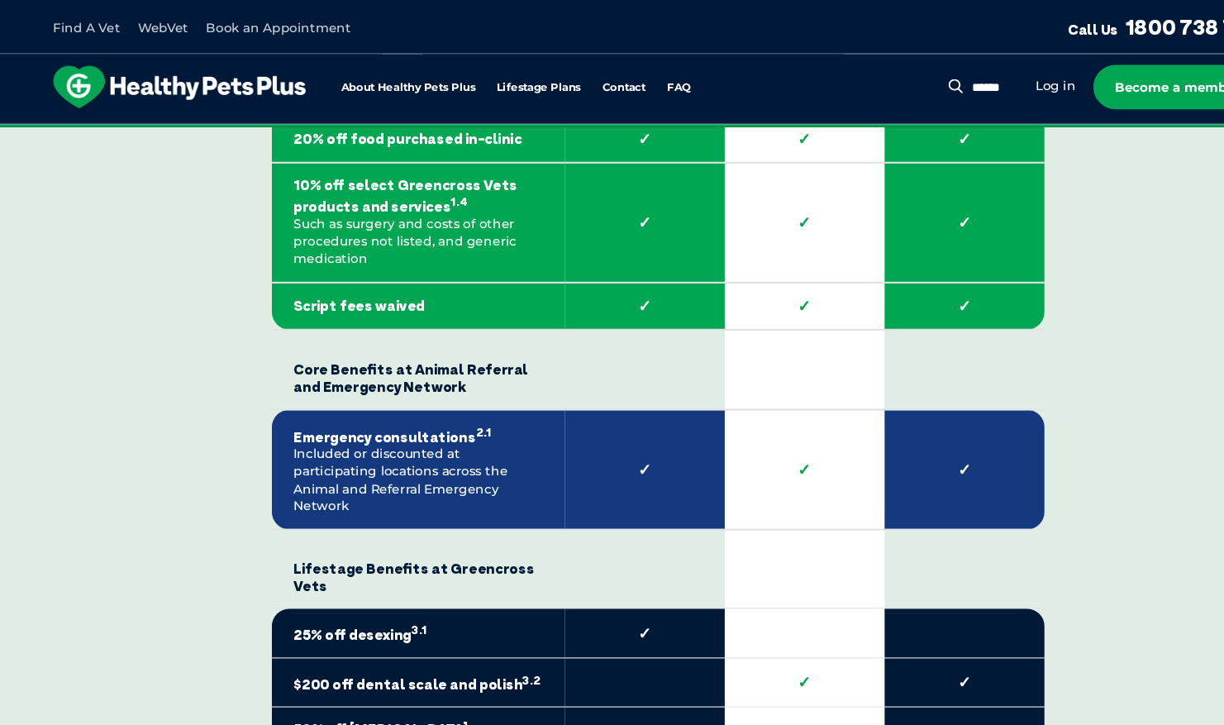
scroll to position [3042, 0]
